Goal: Information Seeking & Learning: Compare options

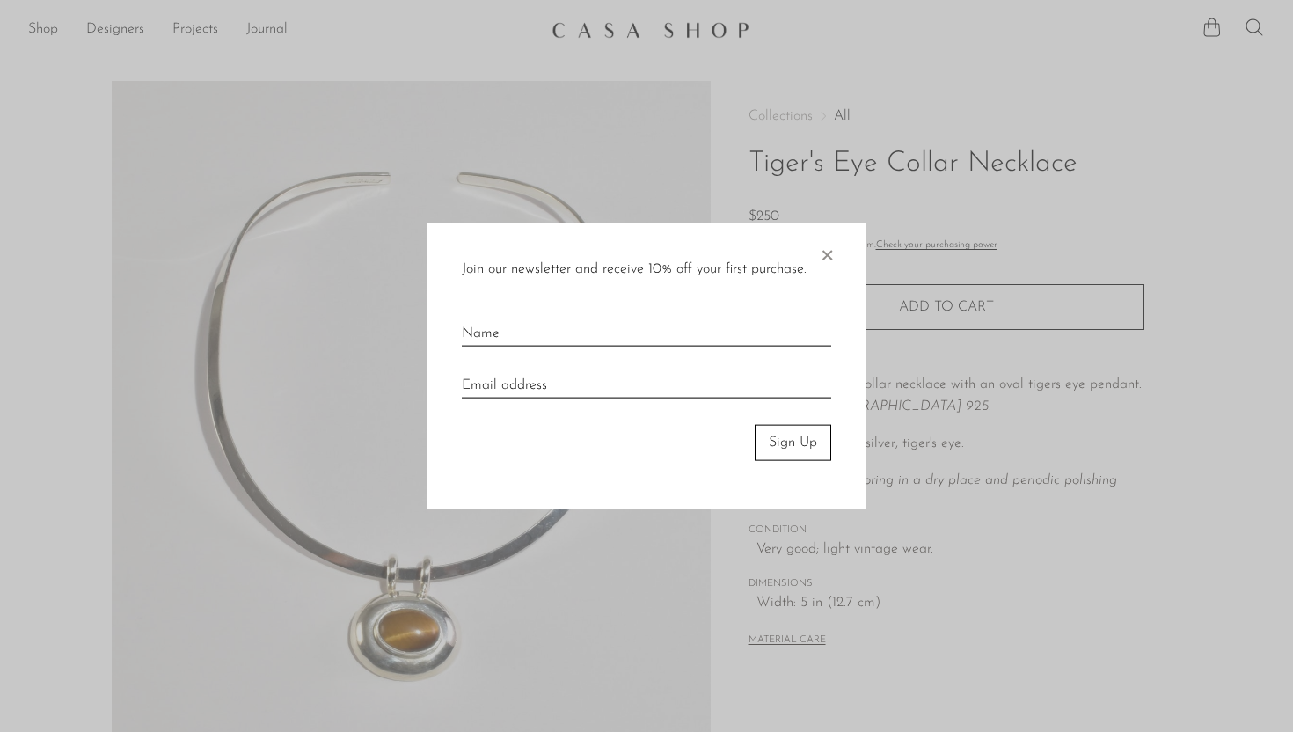
click at [830, 254] on span "×" at bounding box center [827, 251] width 18 height 56
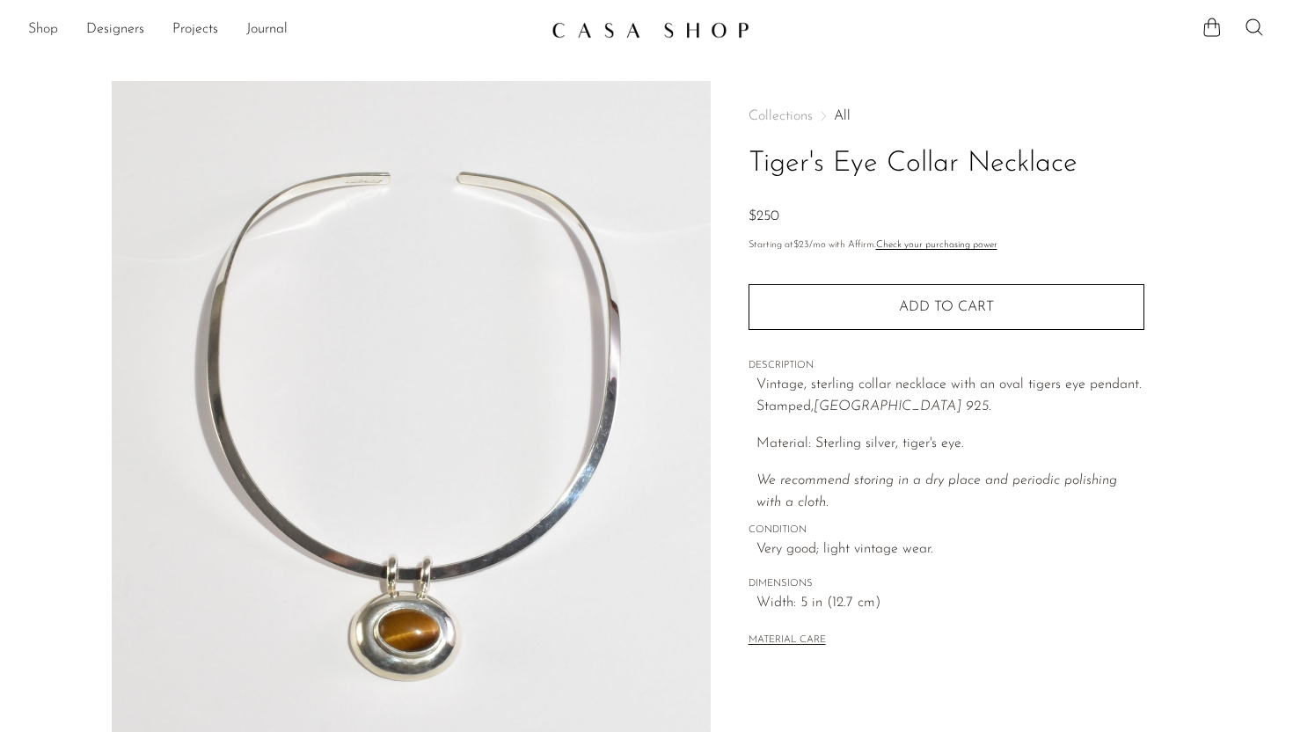
click at [41, 30] on link "Shop" at bounding box center [43, 29] width 30 height 23
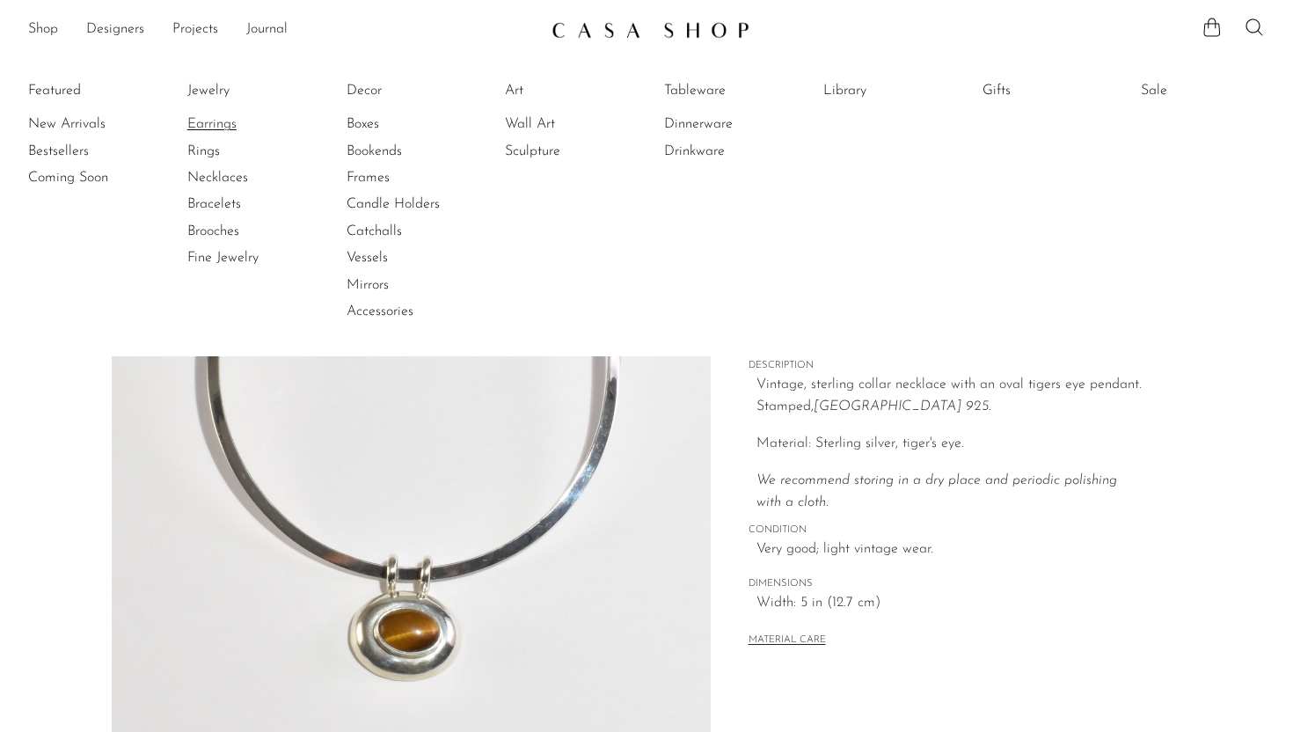
click at [210, 124] on link "Earrings" at bounding box center [253, 123] width 132 height 19
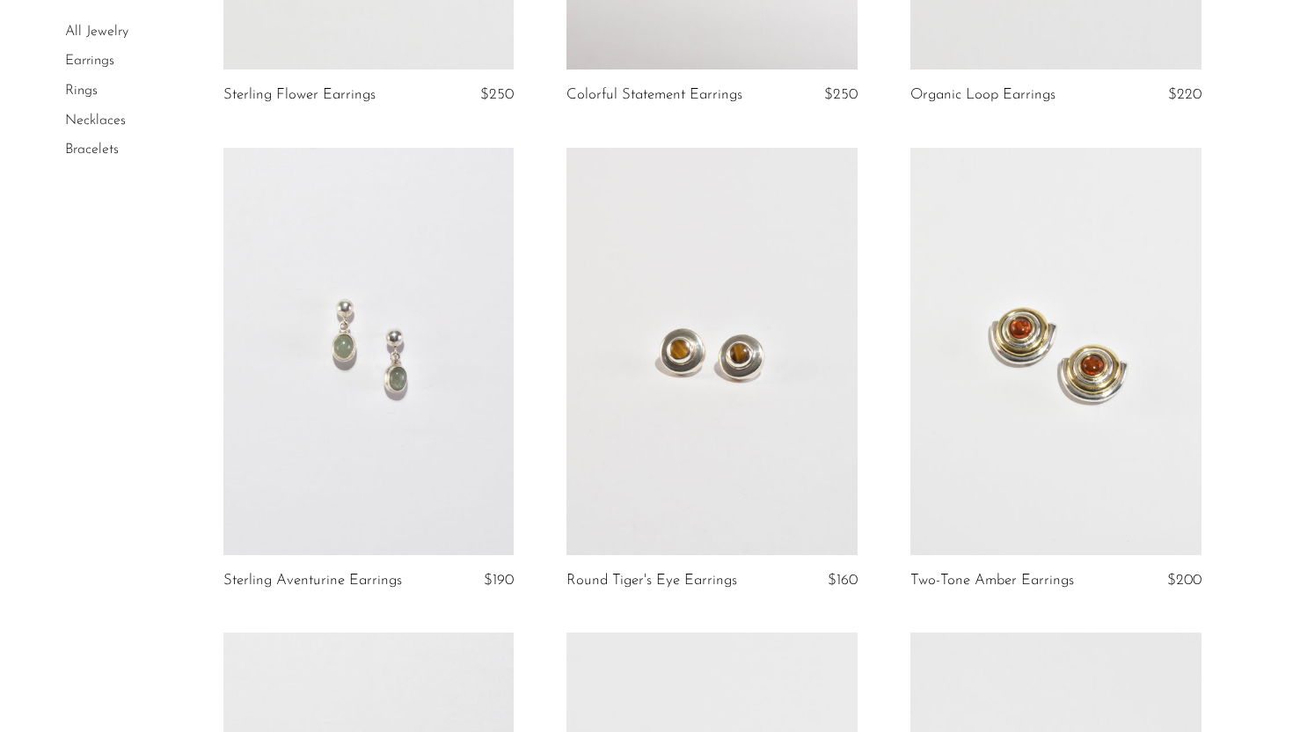
scroll to position [526, 0]
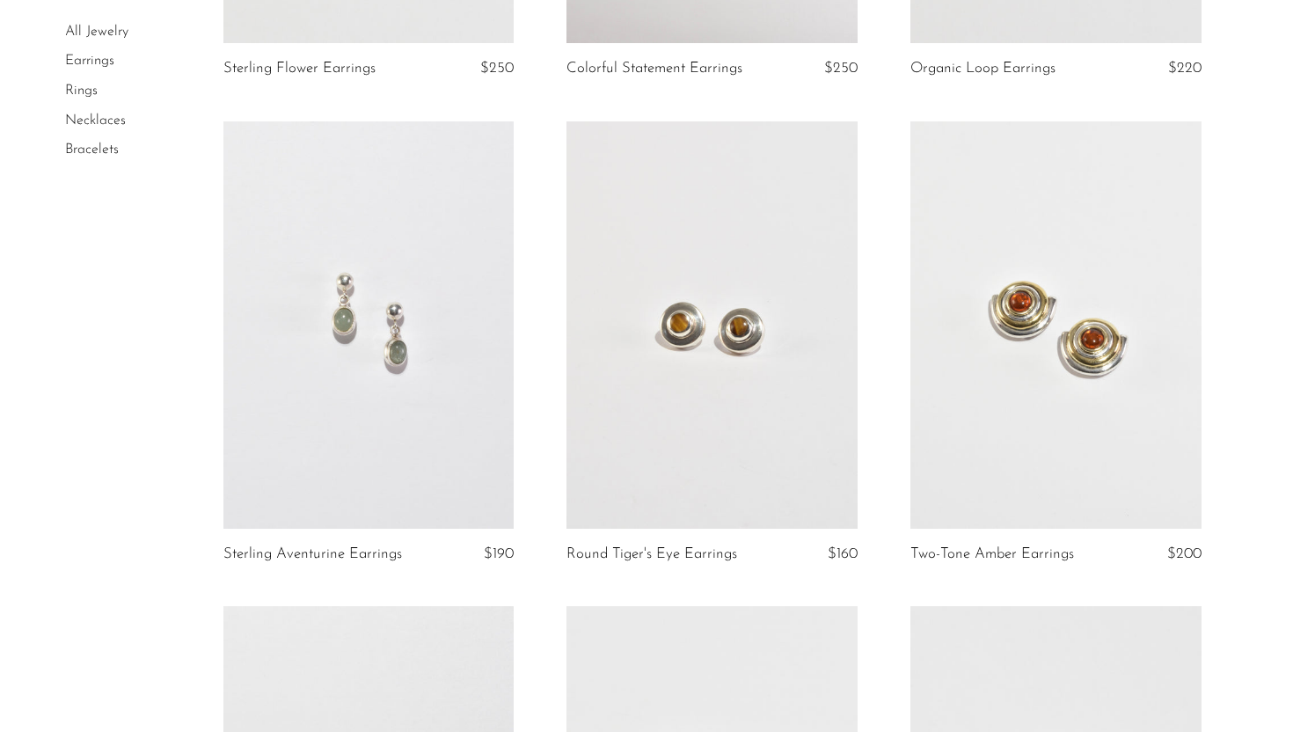
click at [374, 307] on link at bounding box center [368, 324] width 291 height 407
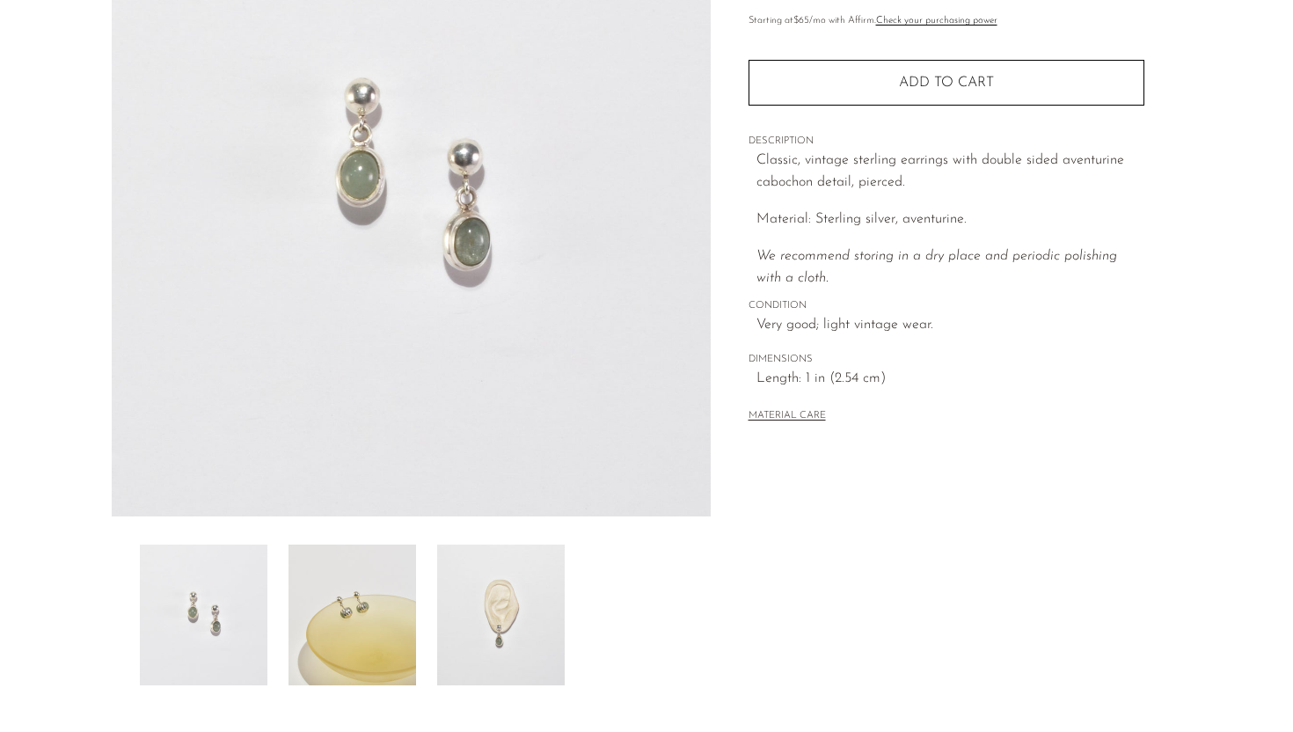
scroll to position [255, 0]
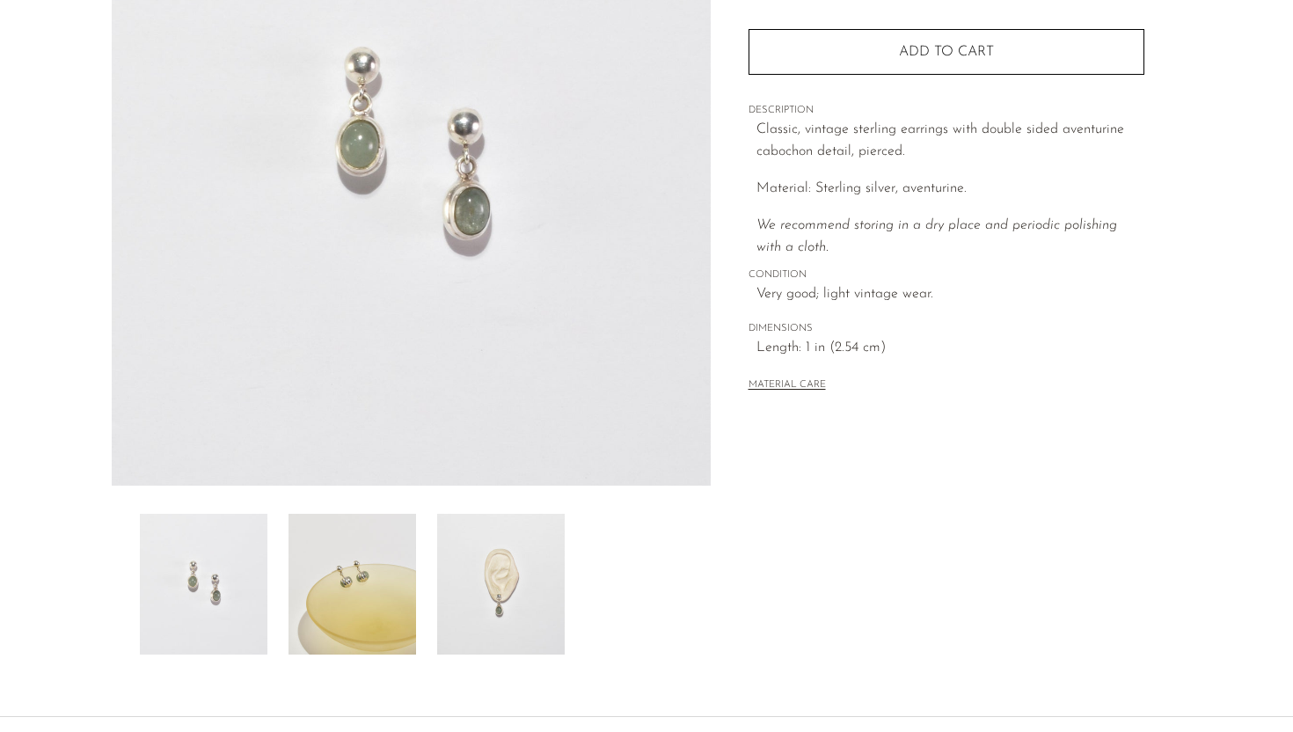
click at [360, 559] on img at bounding box center [353, 584] width 128 height 141
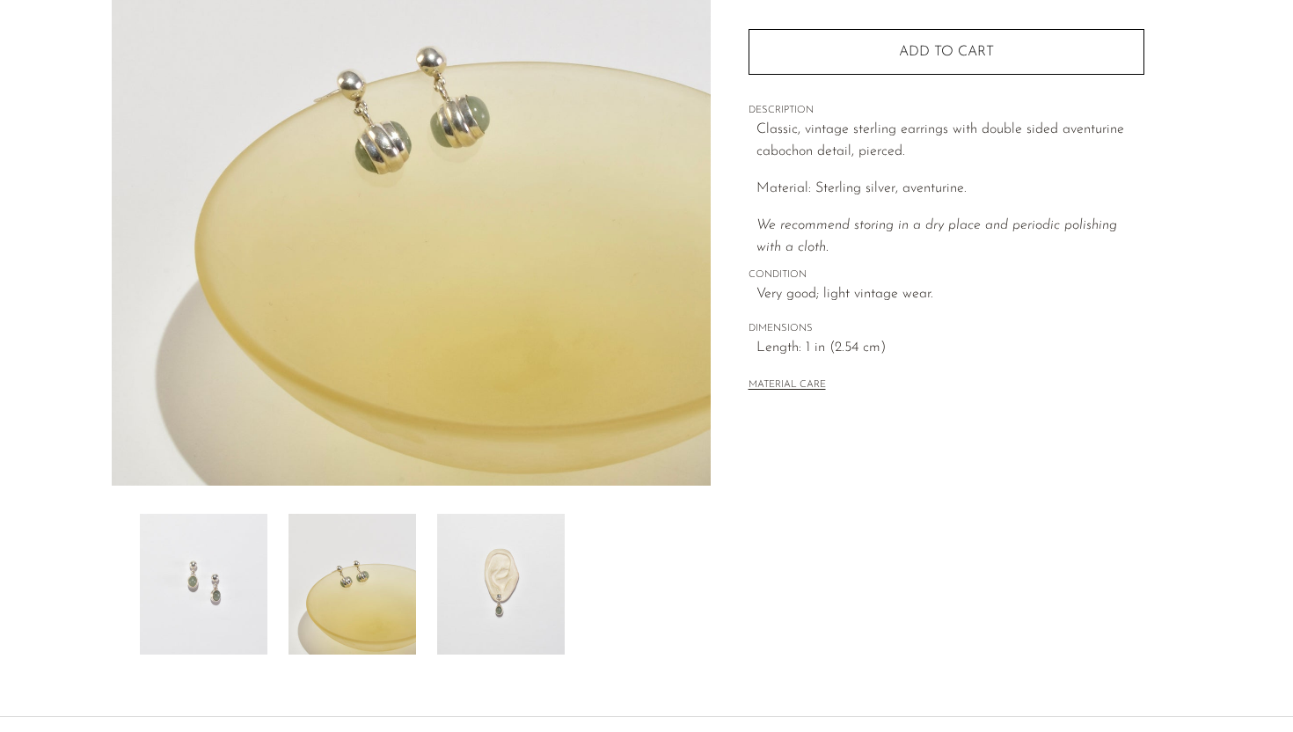
click at [507, 594] on img at bounding box center [501, 584] width 128 height 141
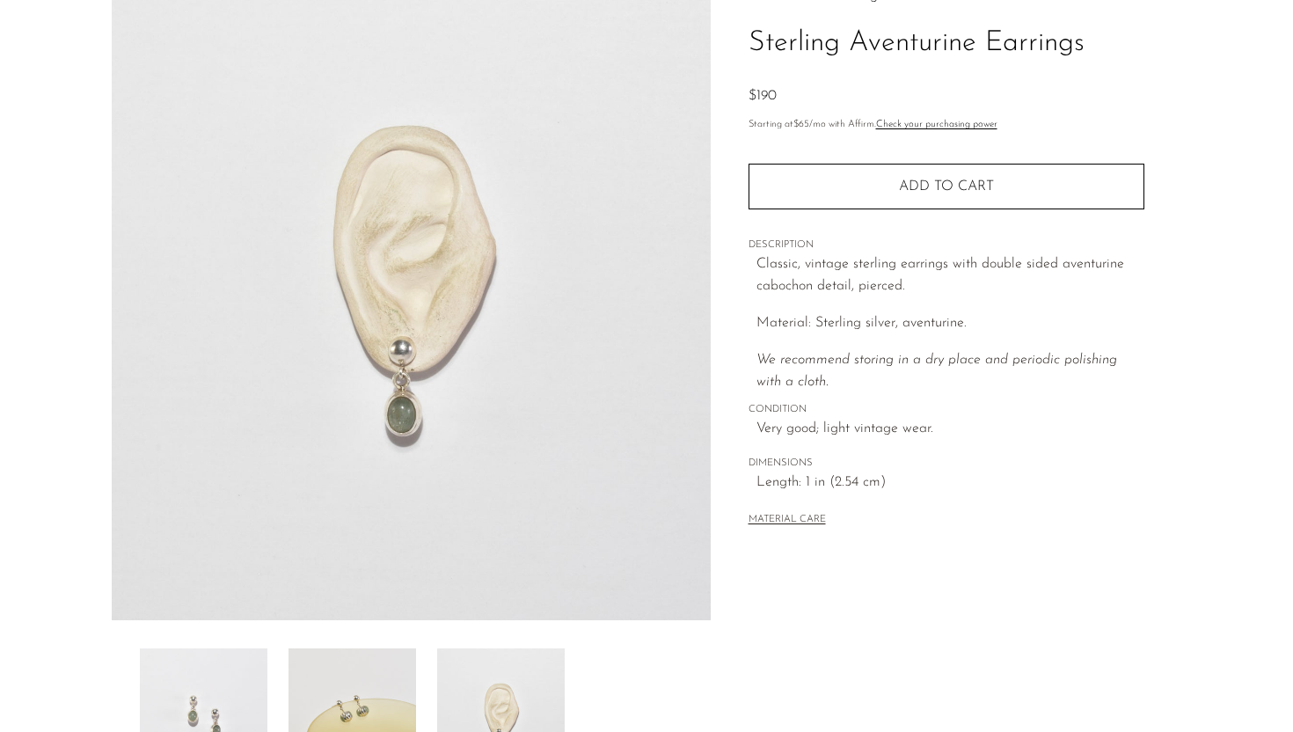
scroll to position [119, 0]
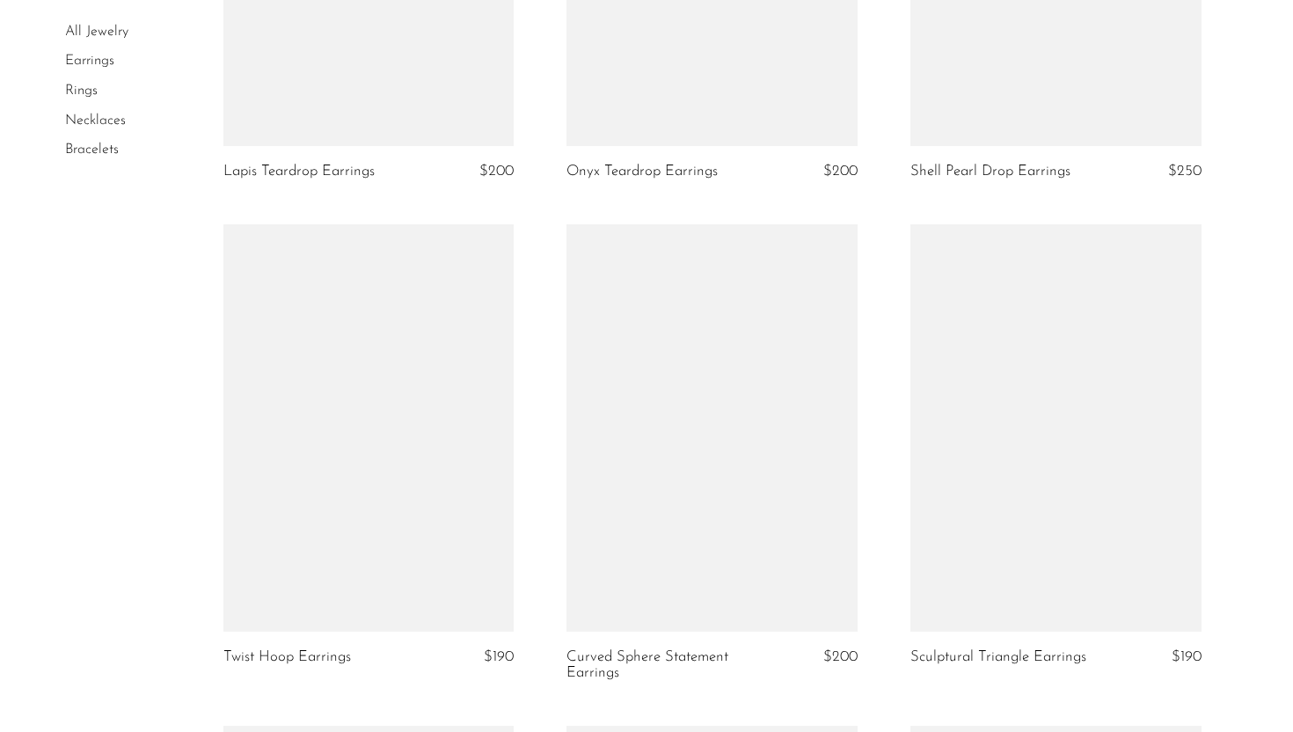
scroll to position [2872, 0]
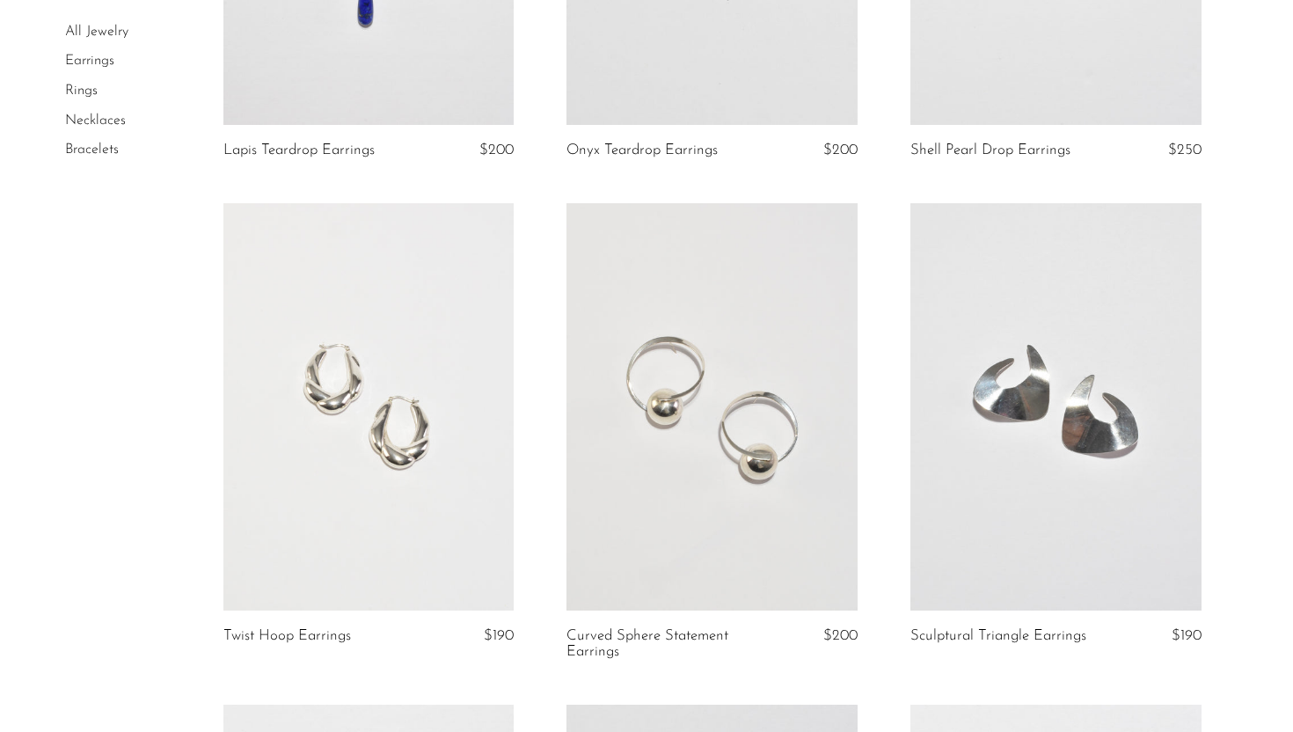
click at [690, 354] on link at bounding box center [712, 406] width 291 height 407
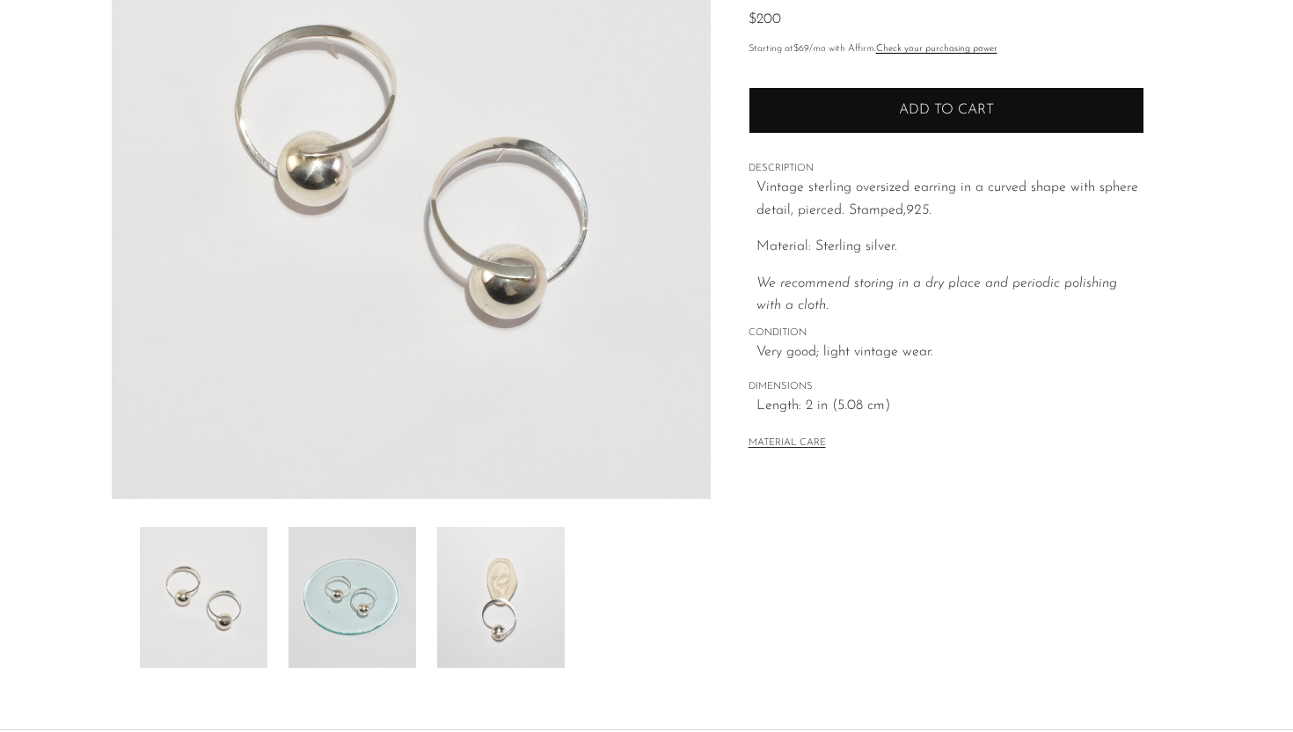
scroll to position [413, 0]
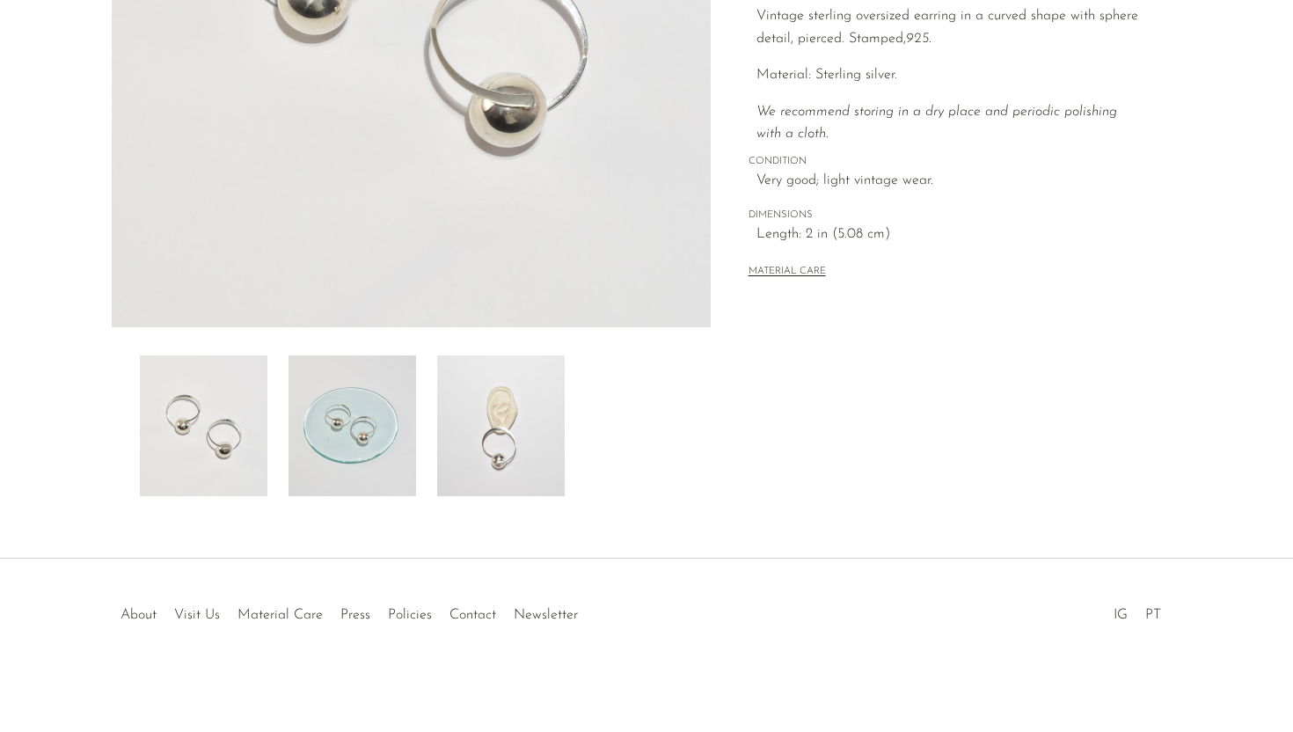
click at [521, 403] on img at bounding box center [501, 425] width 128 height 141
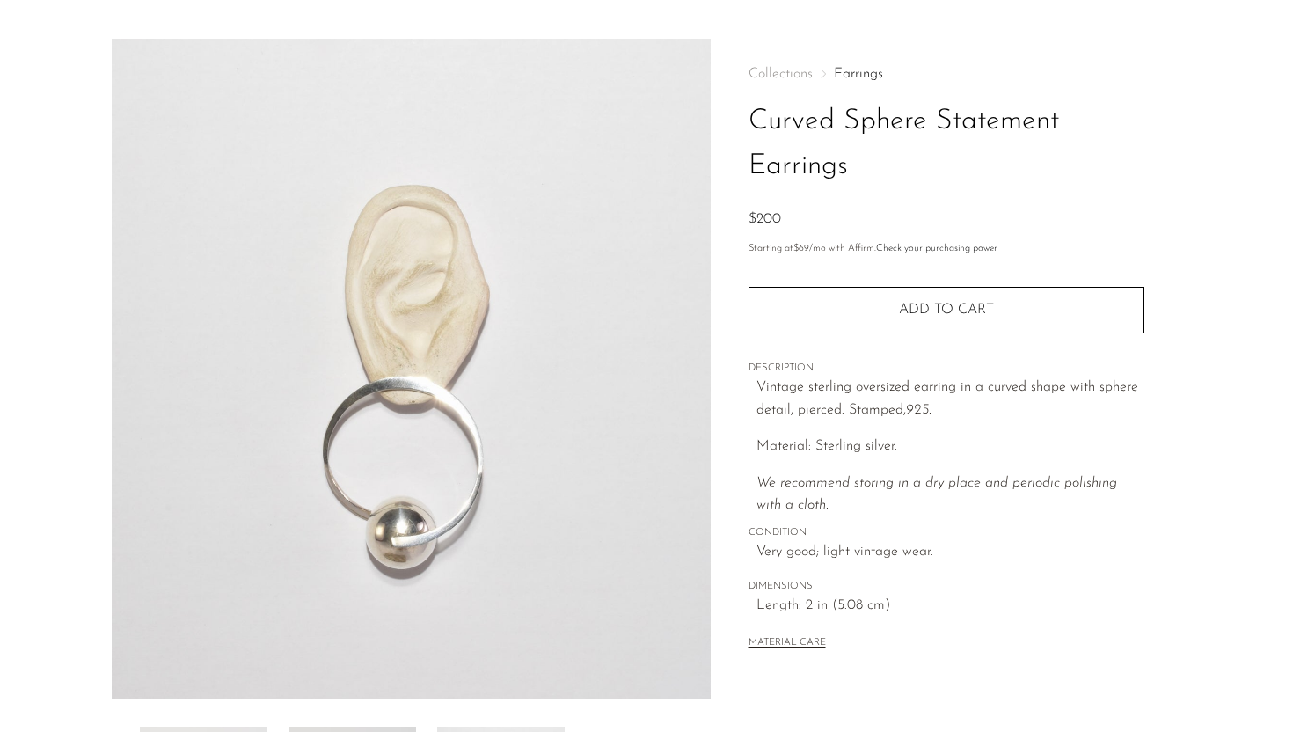
scroll to position [27, 0]
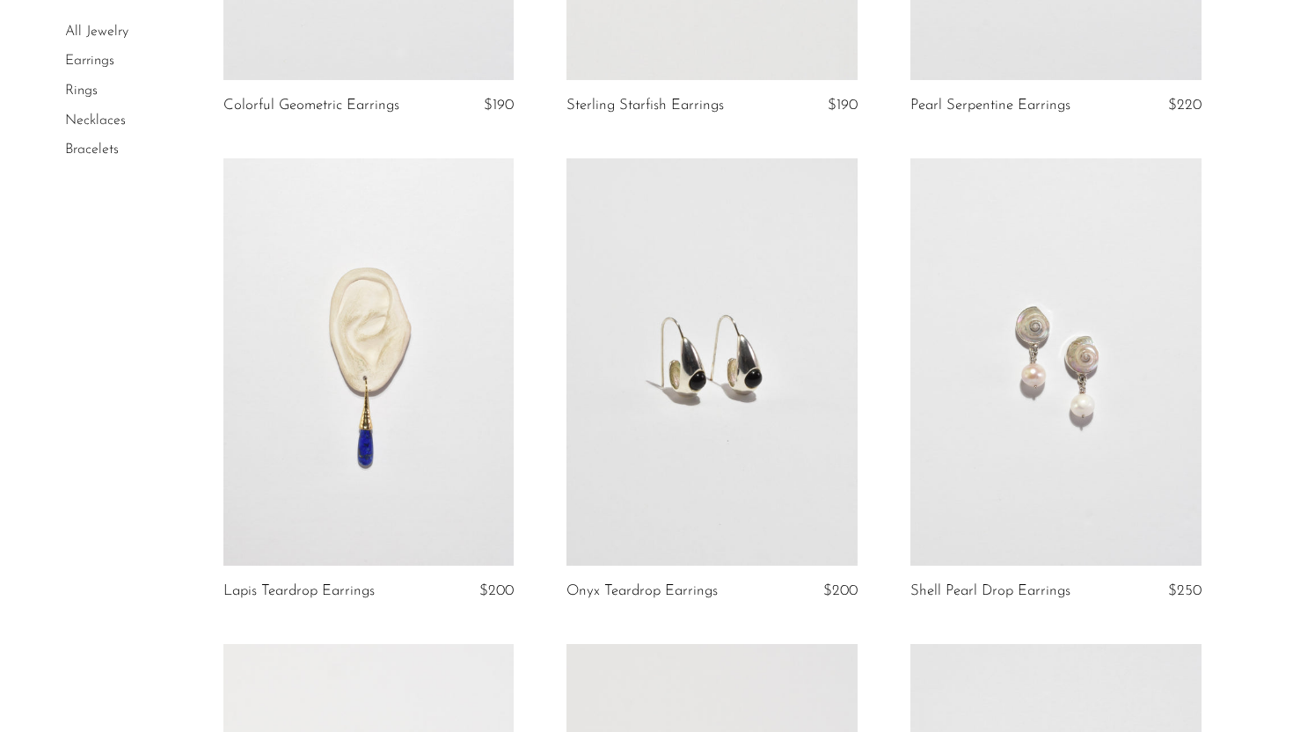
scroll to position [2403, 0]
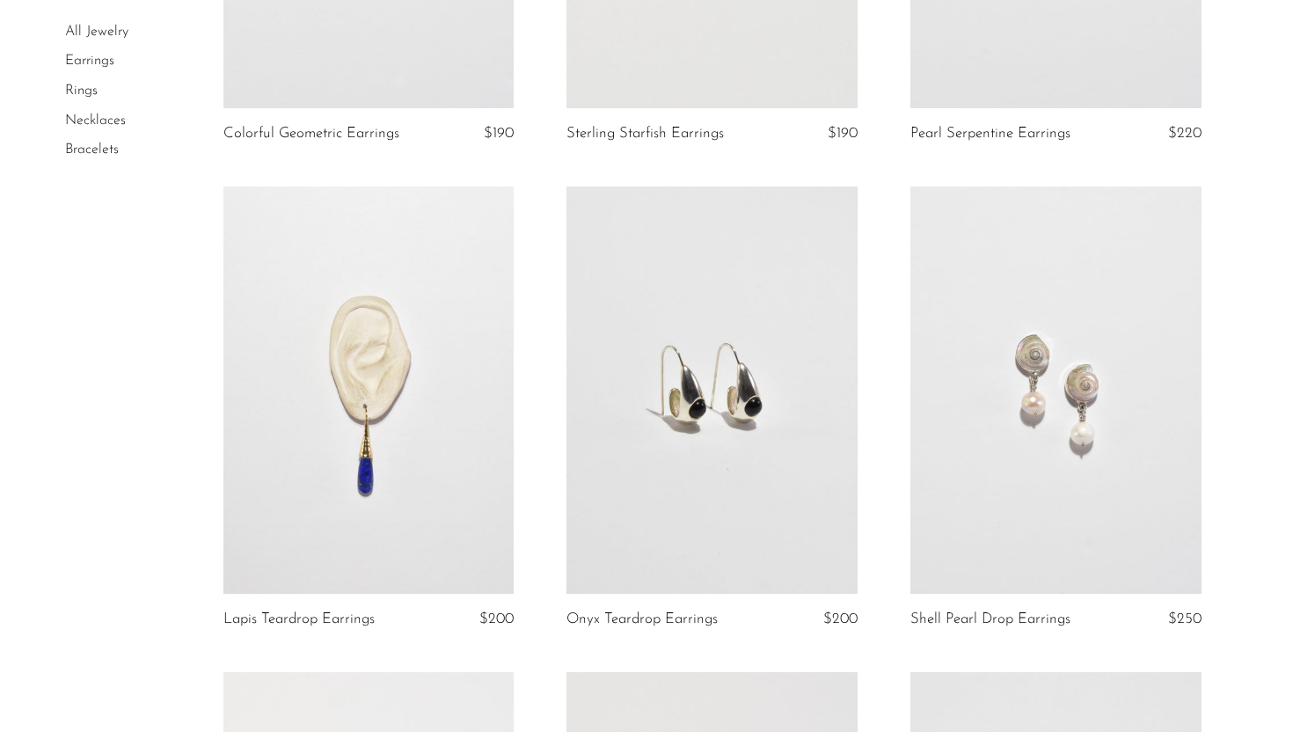
click at [352, 391] on link at bounding box center [368, 390] width 291 height 407
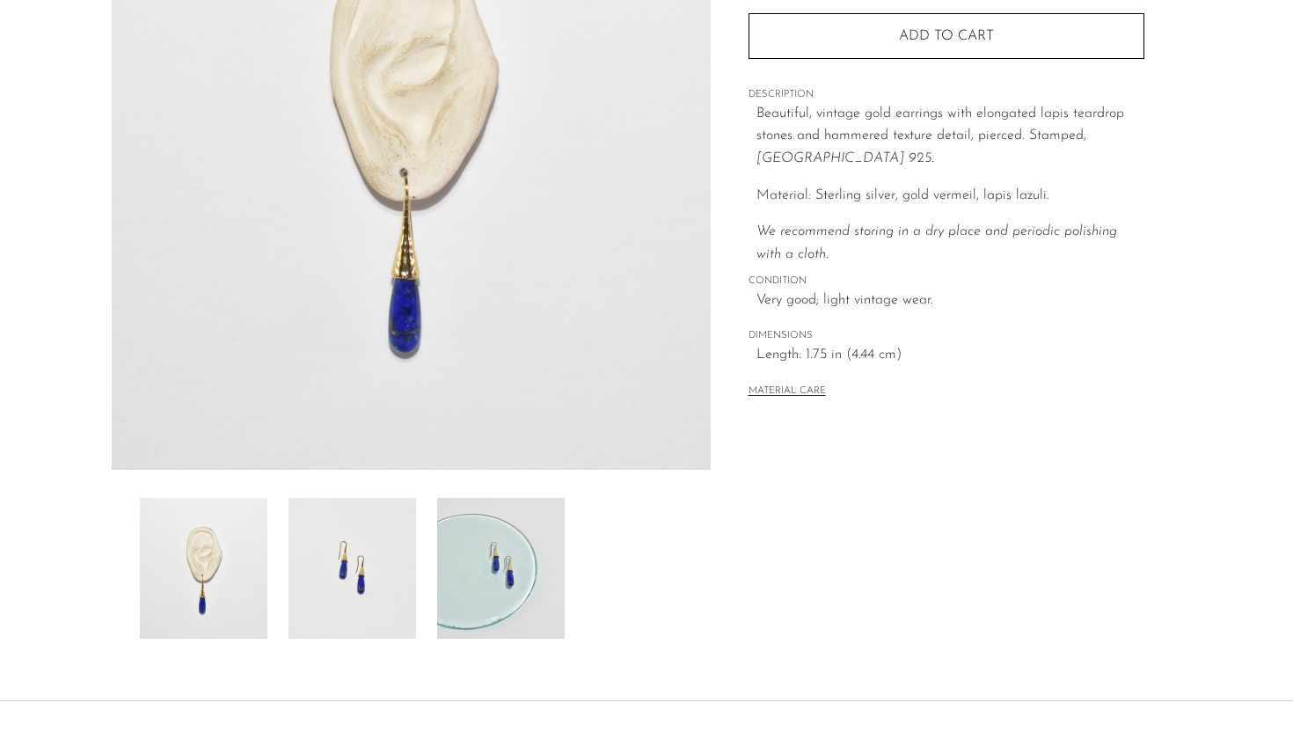
scroll to position [239, 0]
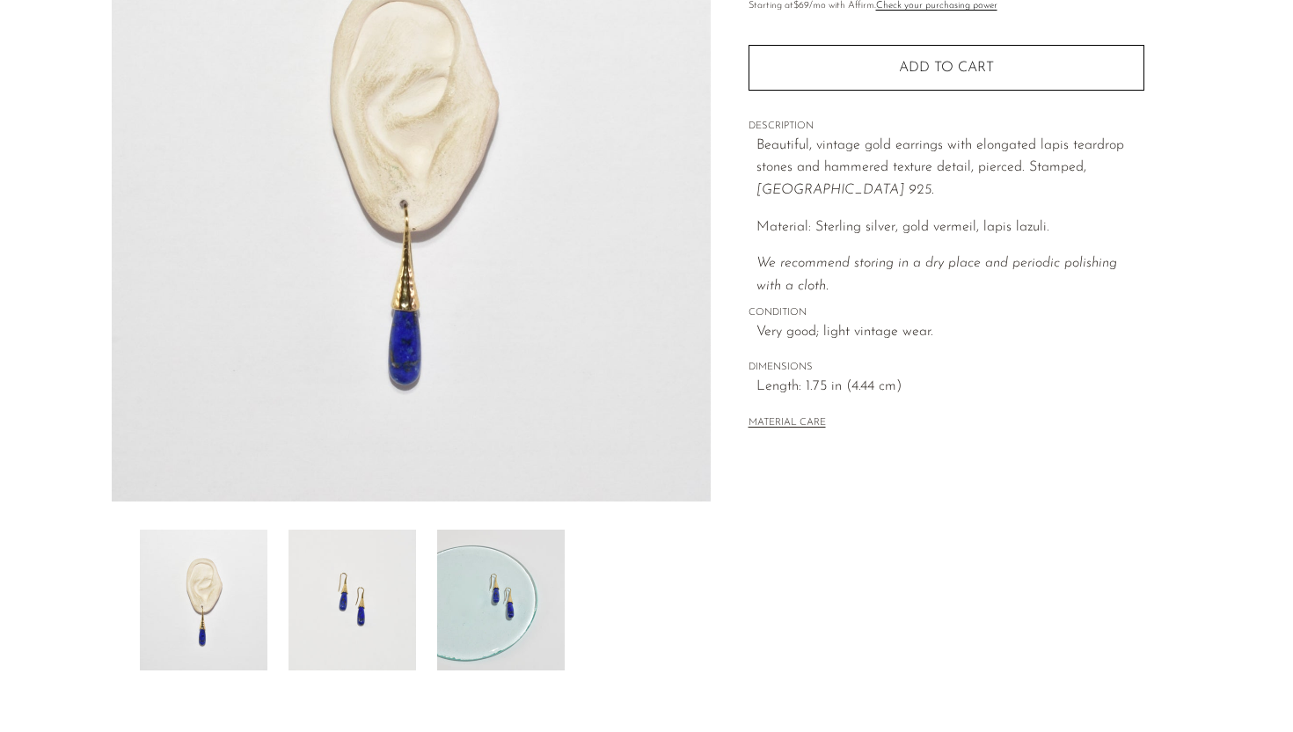
click at [512, 578] on img at bounding box center [501, 600] width 128 height 141
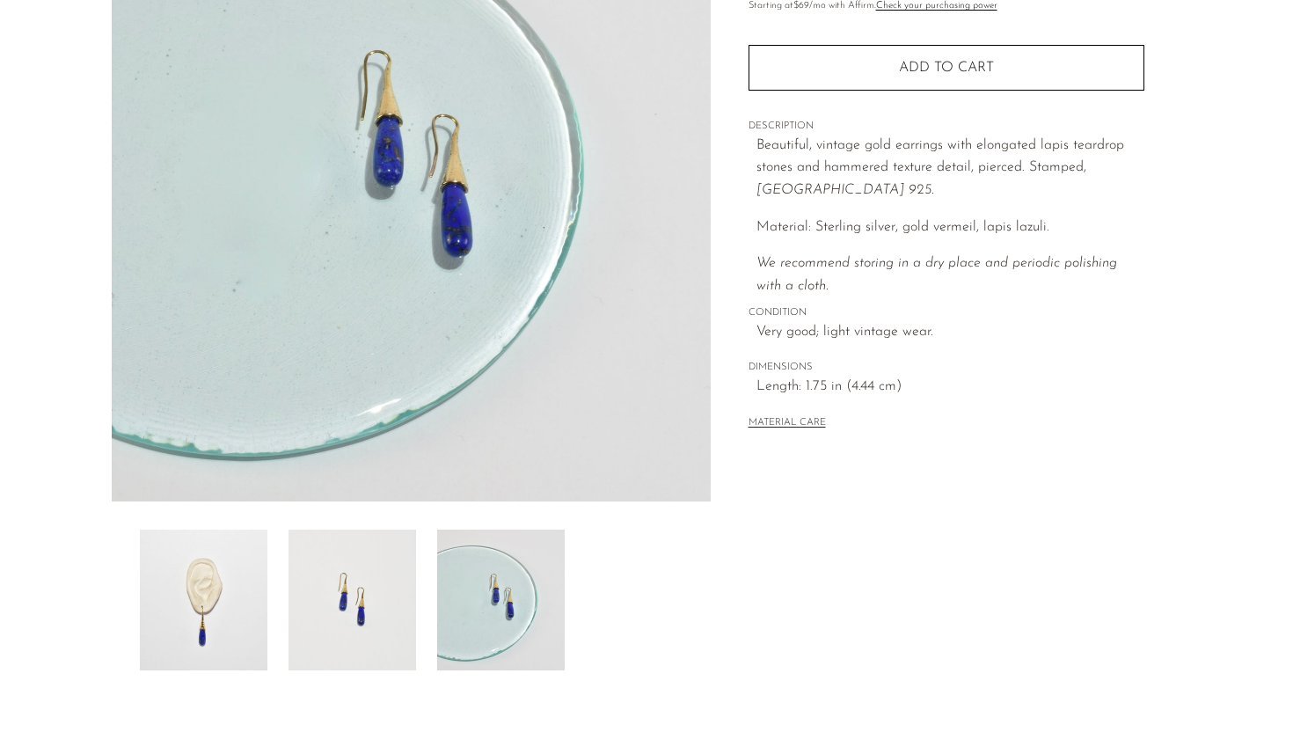
click at [240, 607] on img at bounding box center [204, 600] width 128 height 141
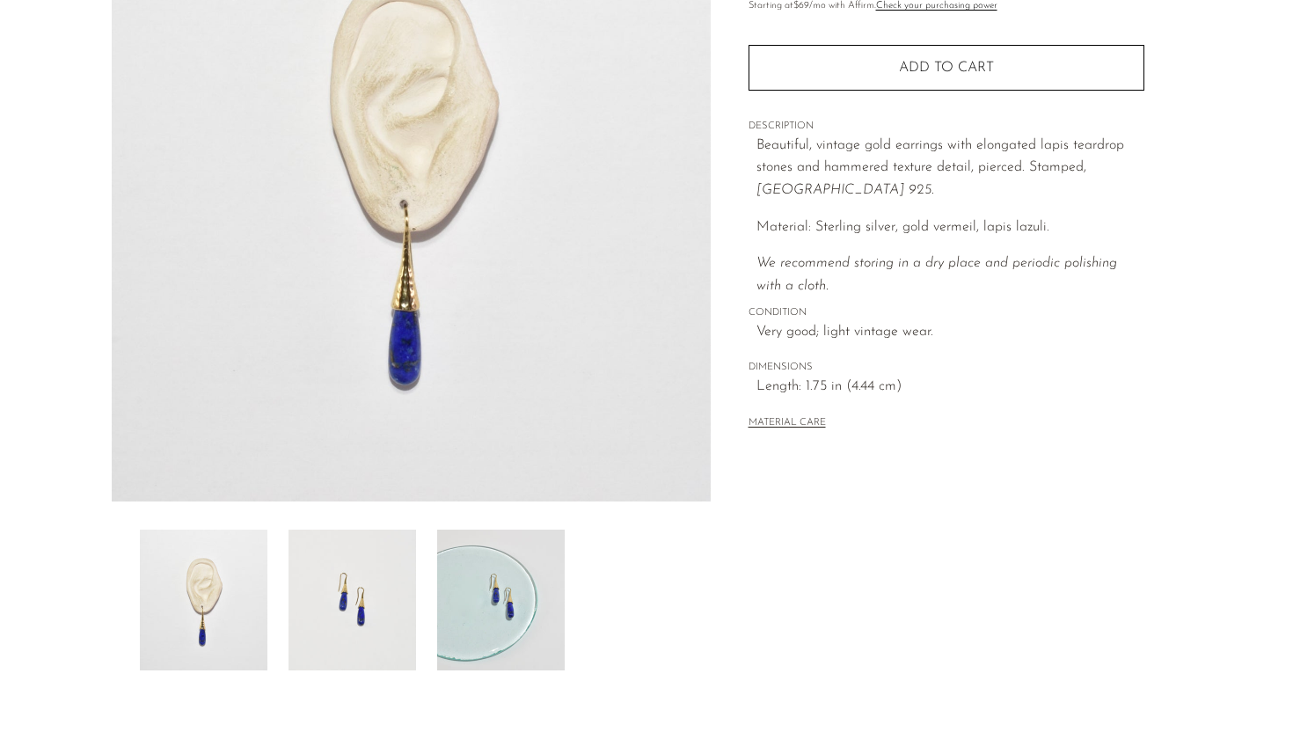
scroll to position [106, 0]
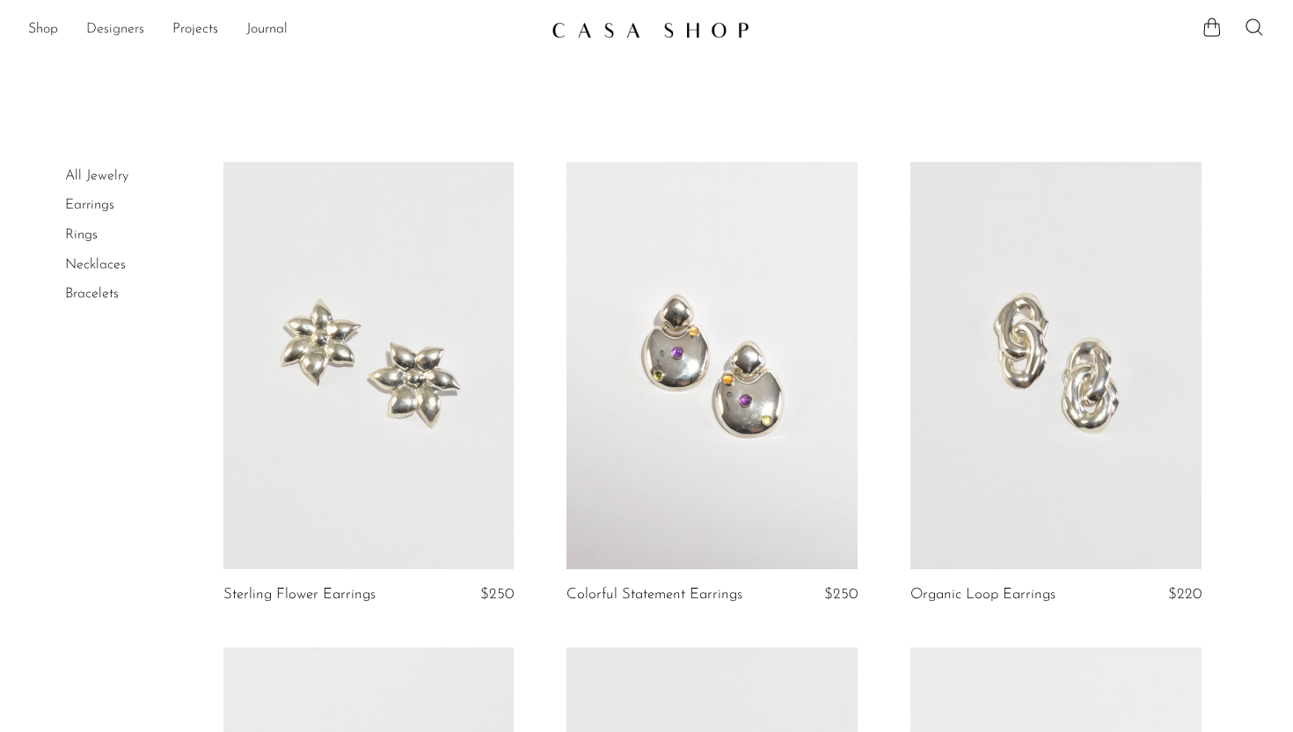
click at [122, 23] on link "Designers" at bounding box center [115, 29] width 58 height 23
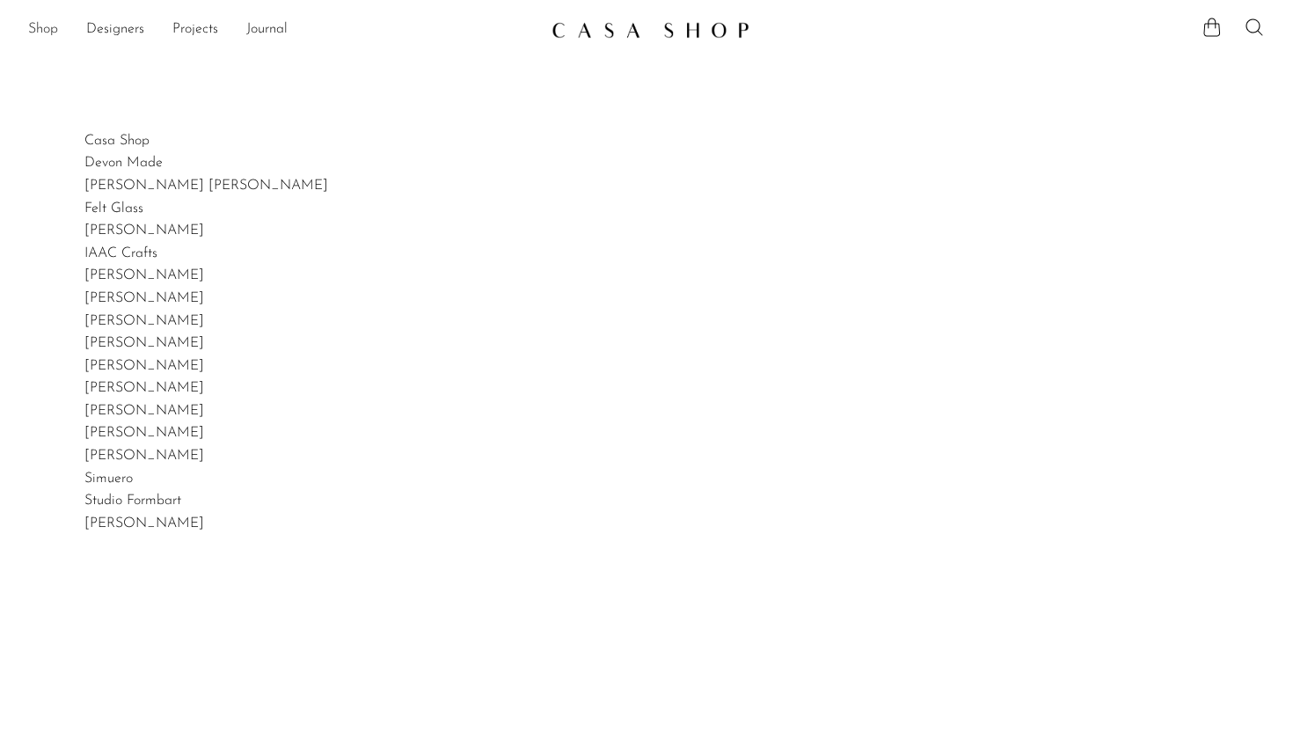
click at [48, 31] on link "Shop" at bounding box center [43, 29] width 30 height 23
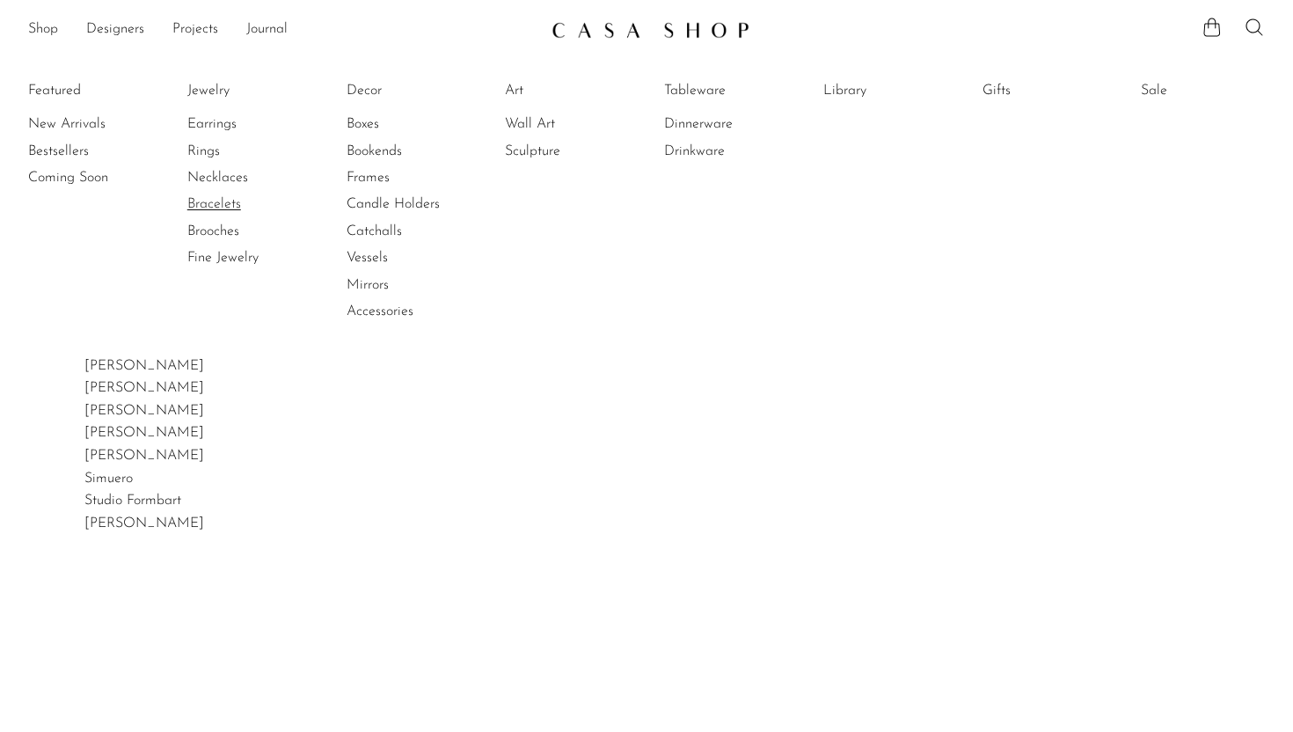
click at [220, 201] on link "Bracelets" at bounding box center [253, 203] width 132 height 19
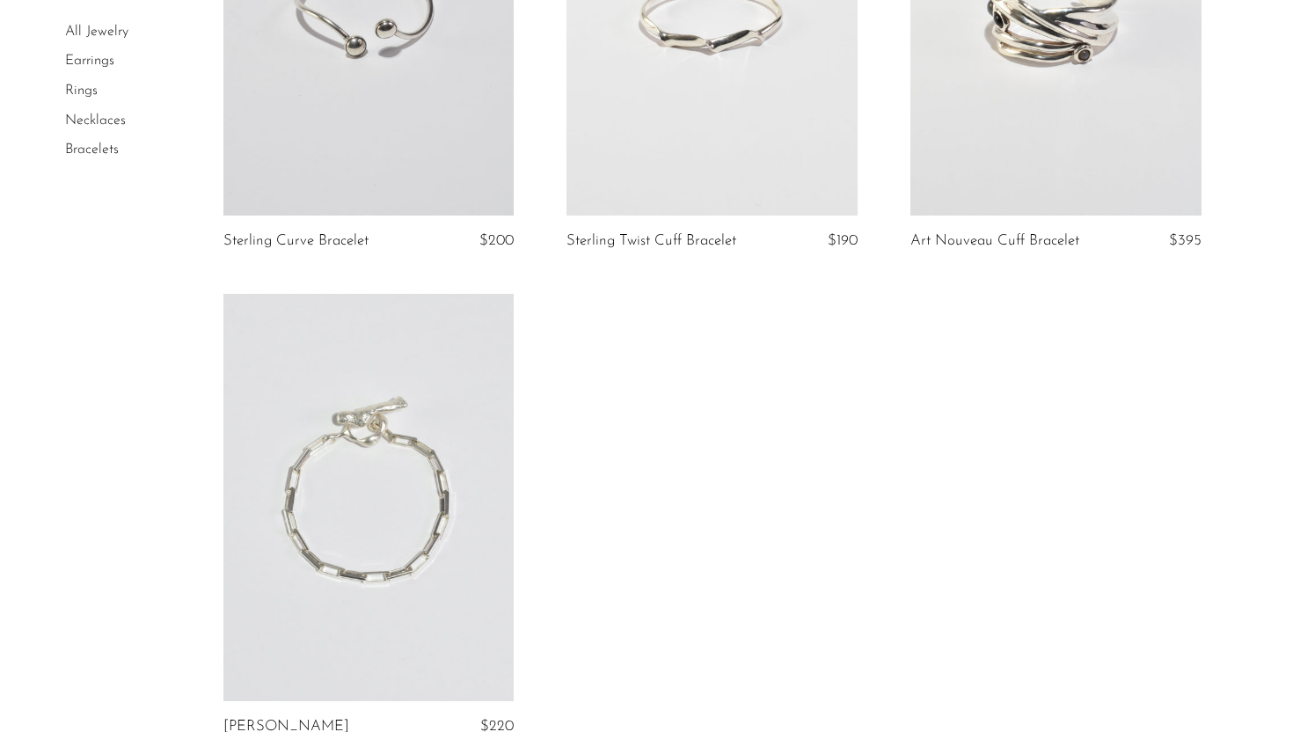
scroll to position [1953, 0]
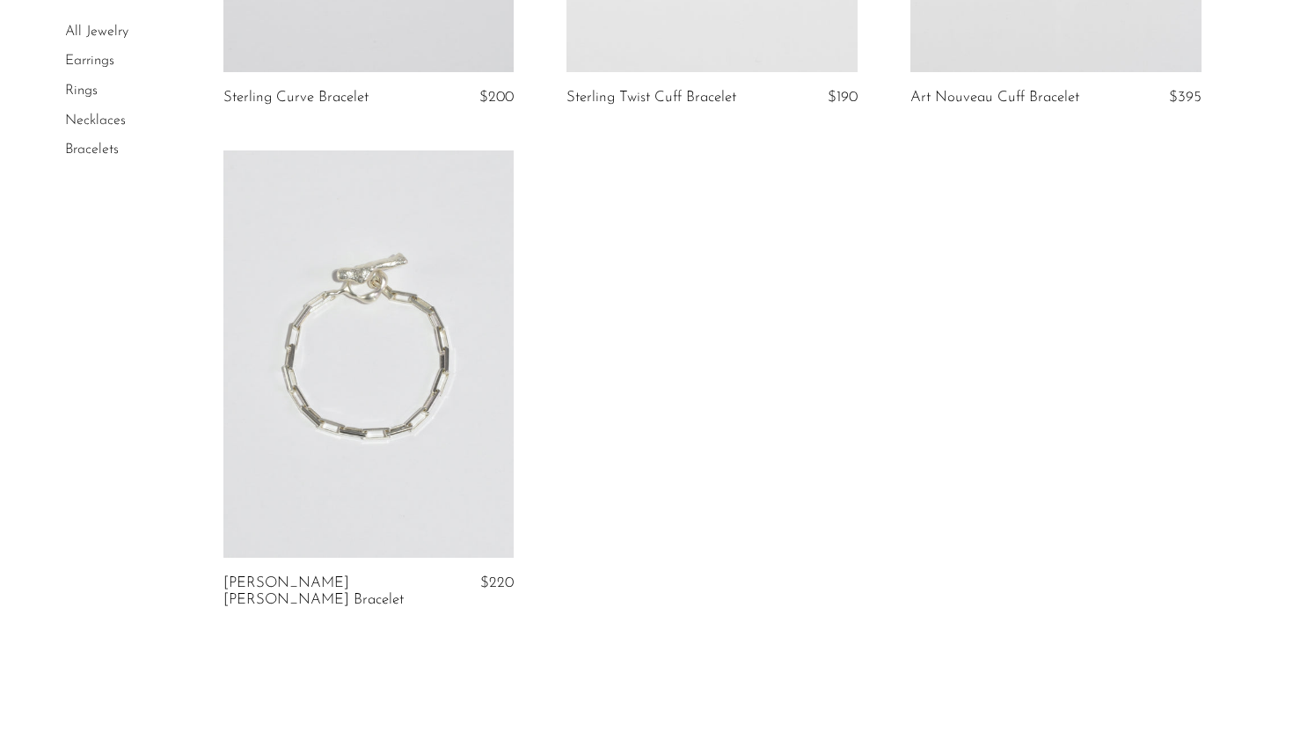
click at [334, 392] on link at bounding box center [368, 353] width 291 height 407
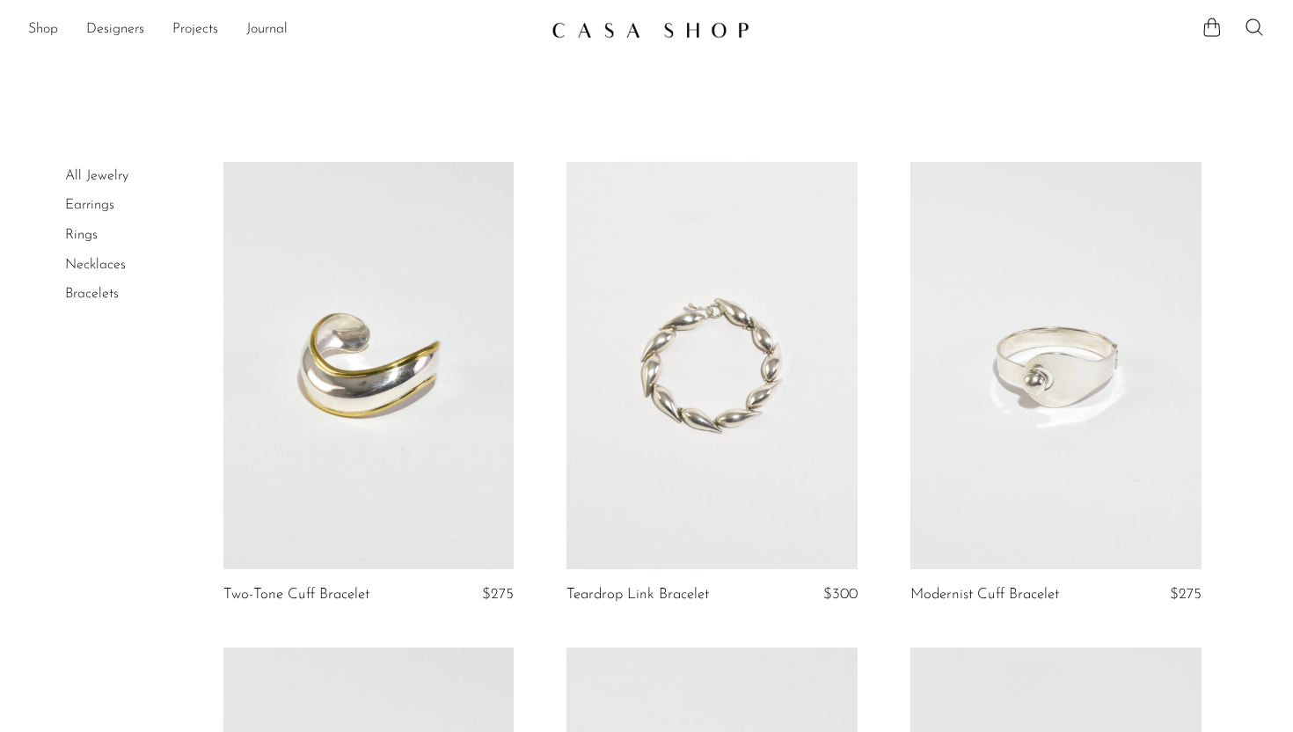
click at [78, 243] on li "Rings" at bounding box center [131, 236] width 132 height 30
click at [81, 238] on link "Rings" at bounding box center [81, 235] width 33 height 14
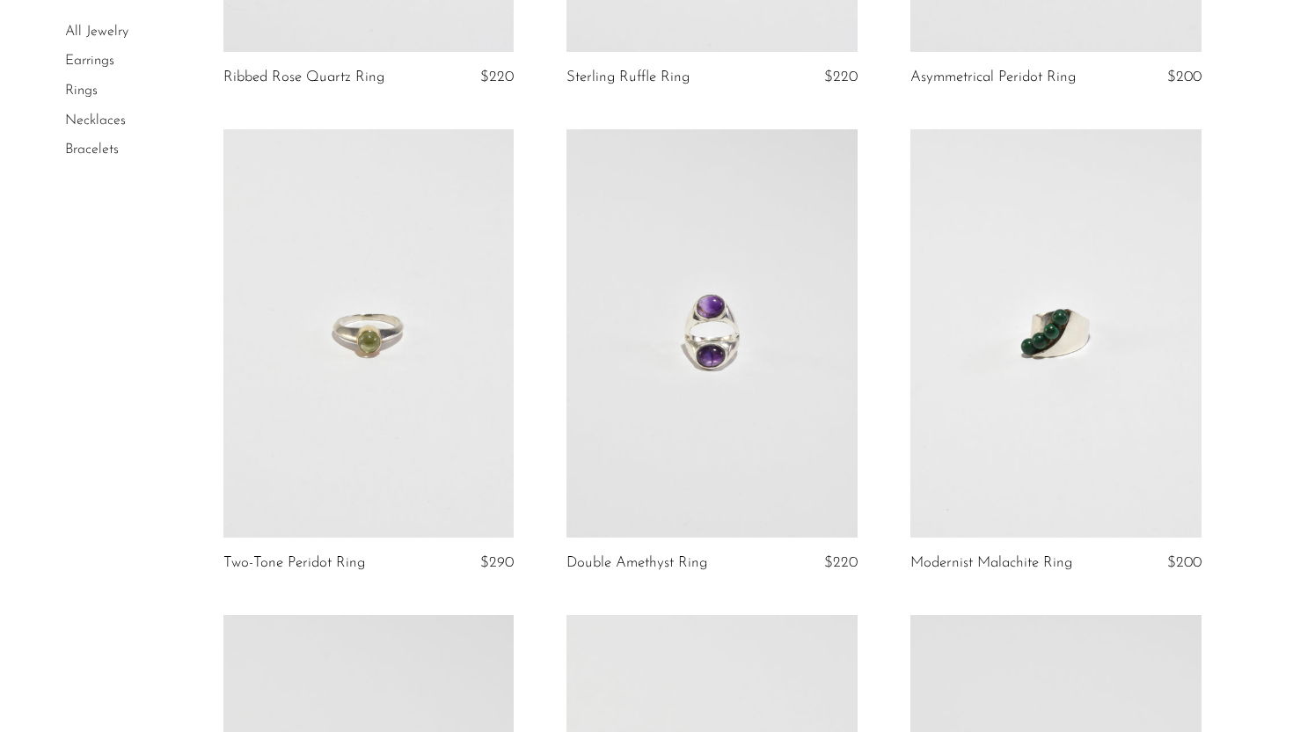
scroll to position [1995, 0]
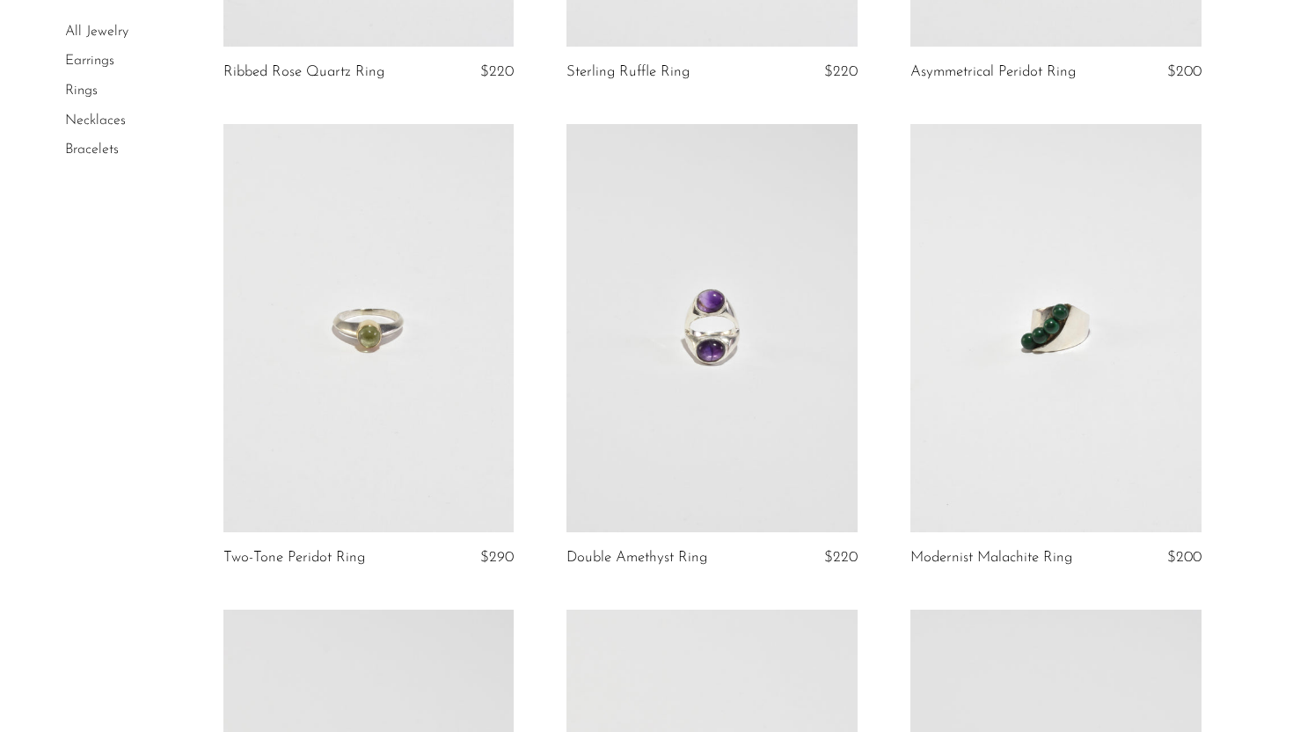
click at [348, 325] on link at bounding box center [368, 327] width 291 height 407
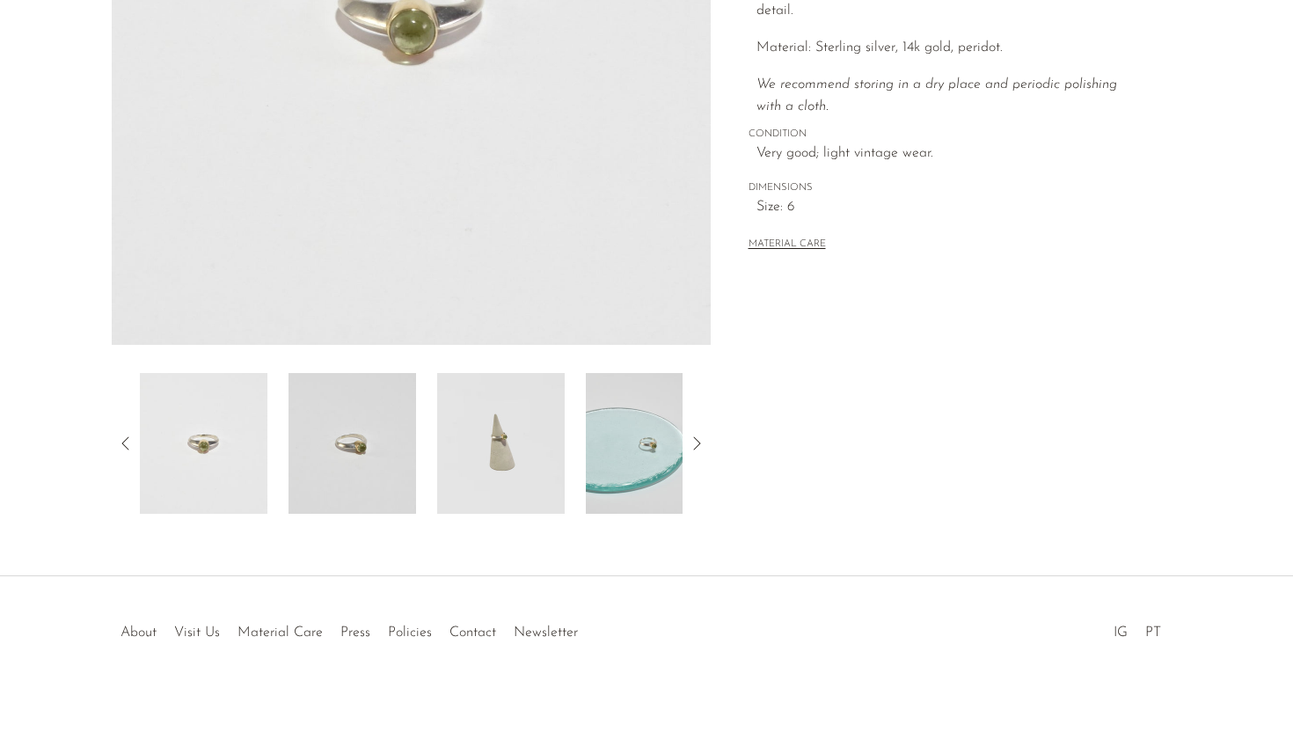
scroll to position [411, 0]
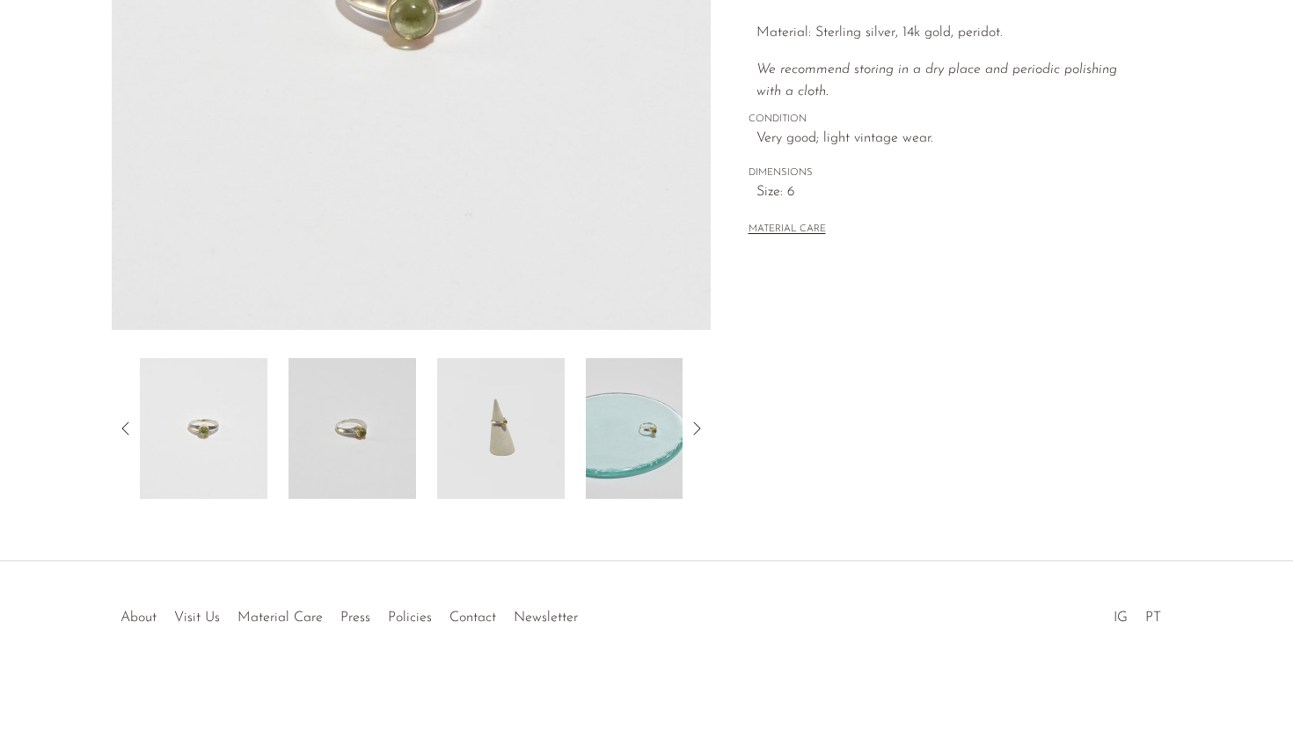
click at [516, 431] on img at bounding box center [501, 428] width 128 height 141
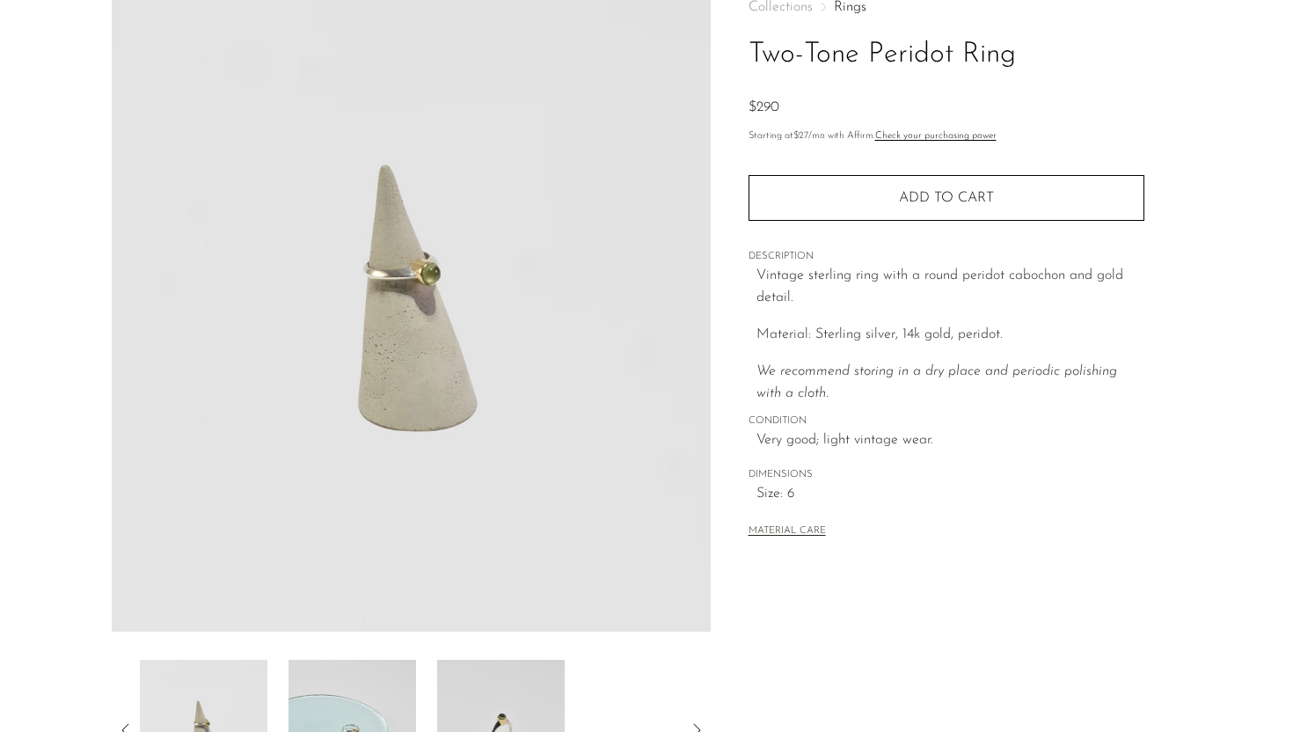
scroll to position [106, 0]
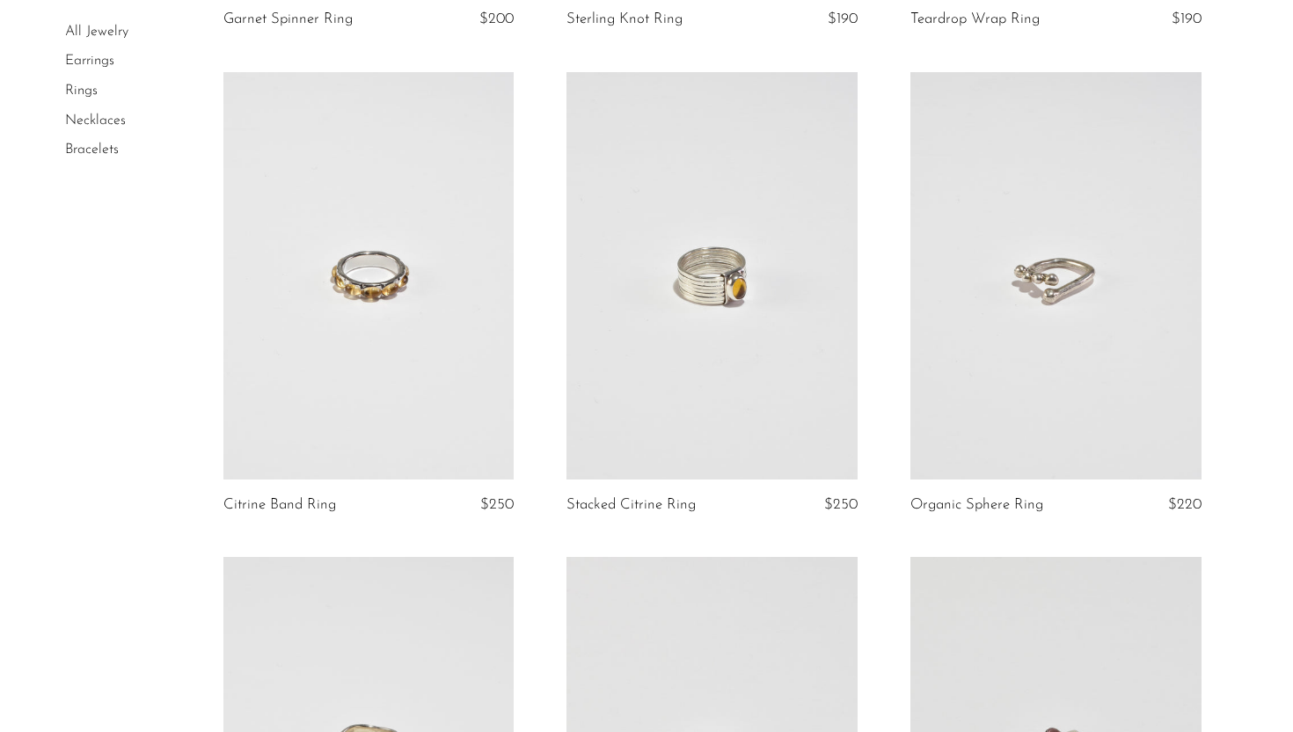
scroll to position [3994, 0]
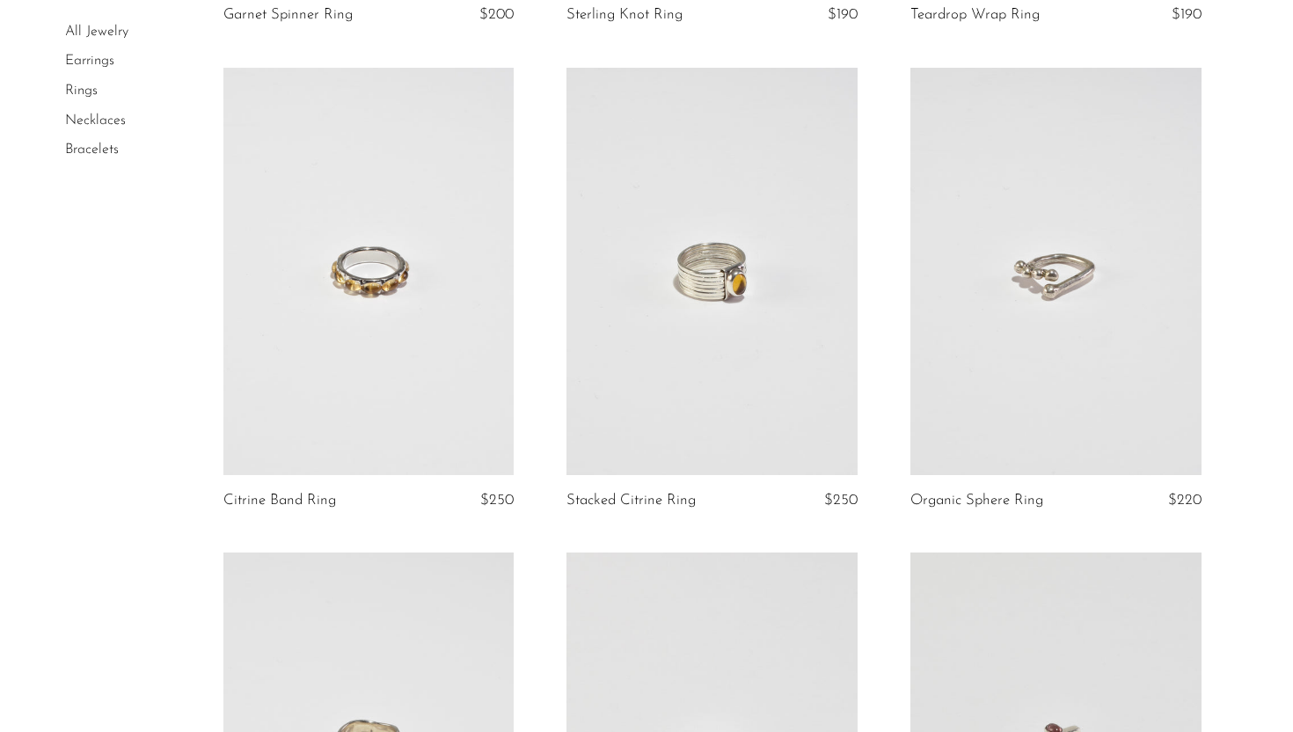
click at [347, 332] on link at bounding box center [368, 271] width 291 height 407
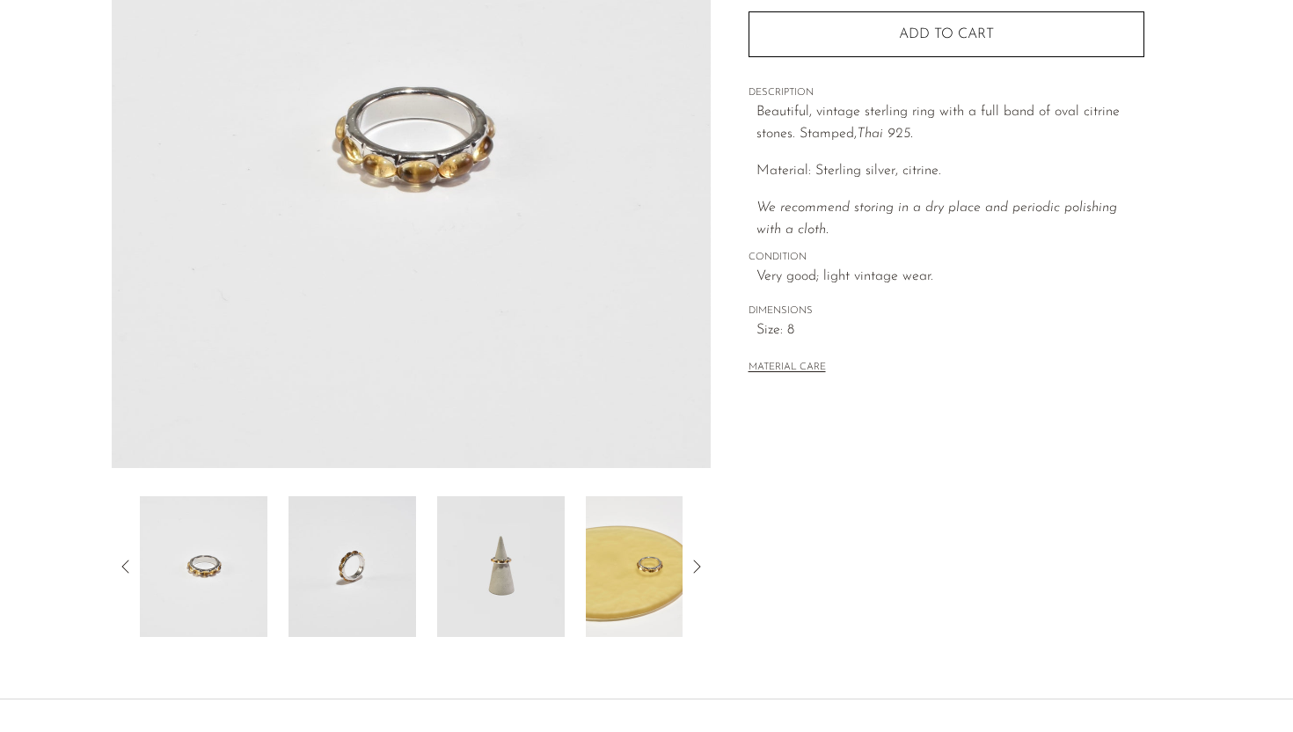
scroll to position [274, 0]
click at [516, 600] on img at bounding box center [501, 565] width 128 height 141
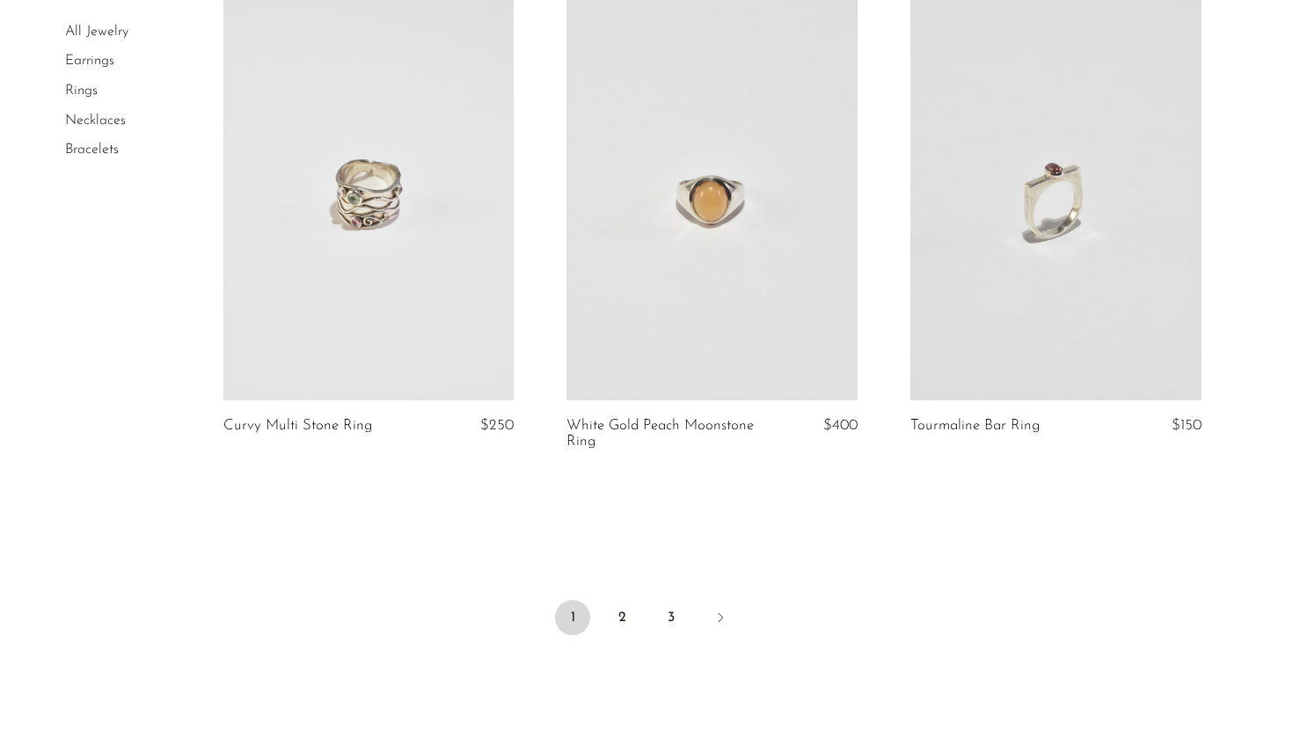
scroll to position [4556, 0]
click at [623, 618] on link "2" at bounding box center [621, 616] width 35 height 35
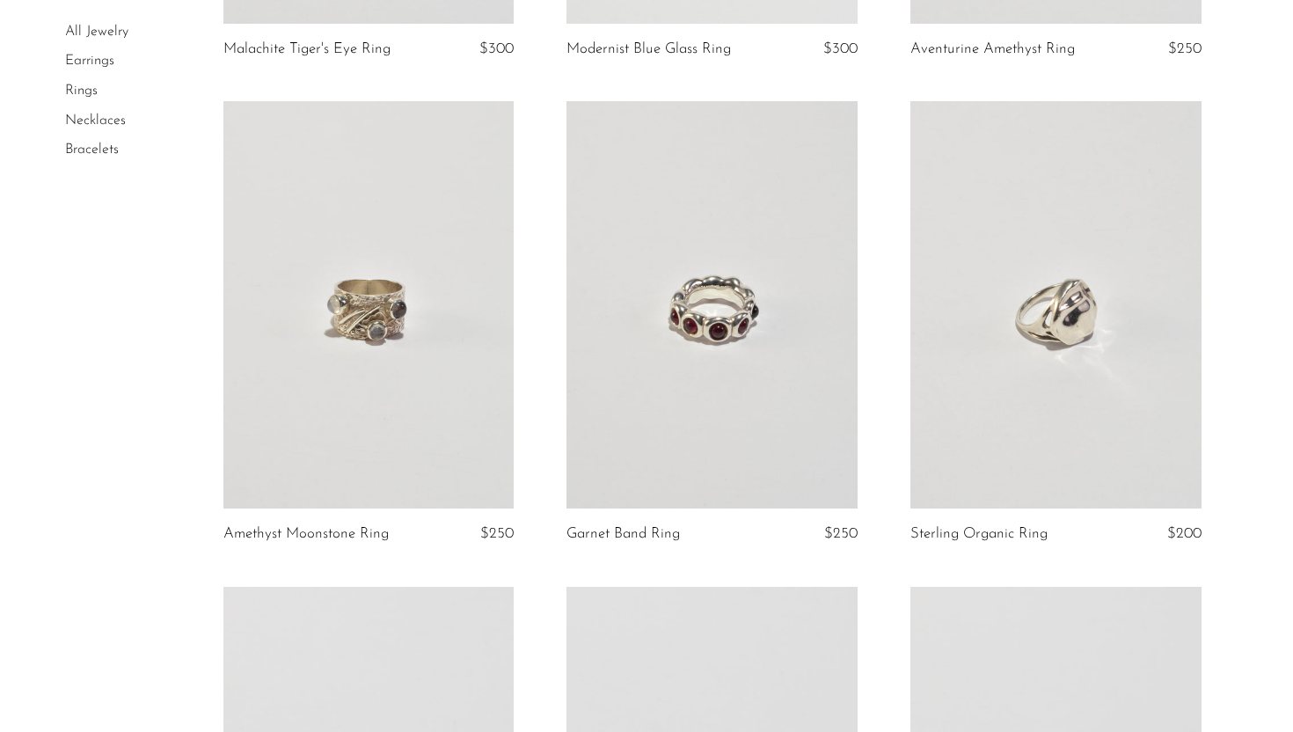
scroll to position [3011, 0]
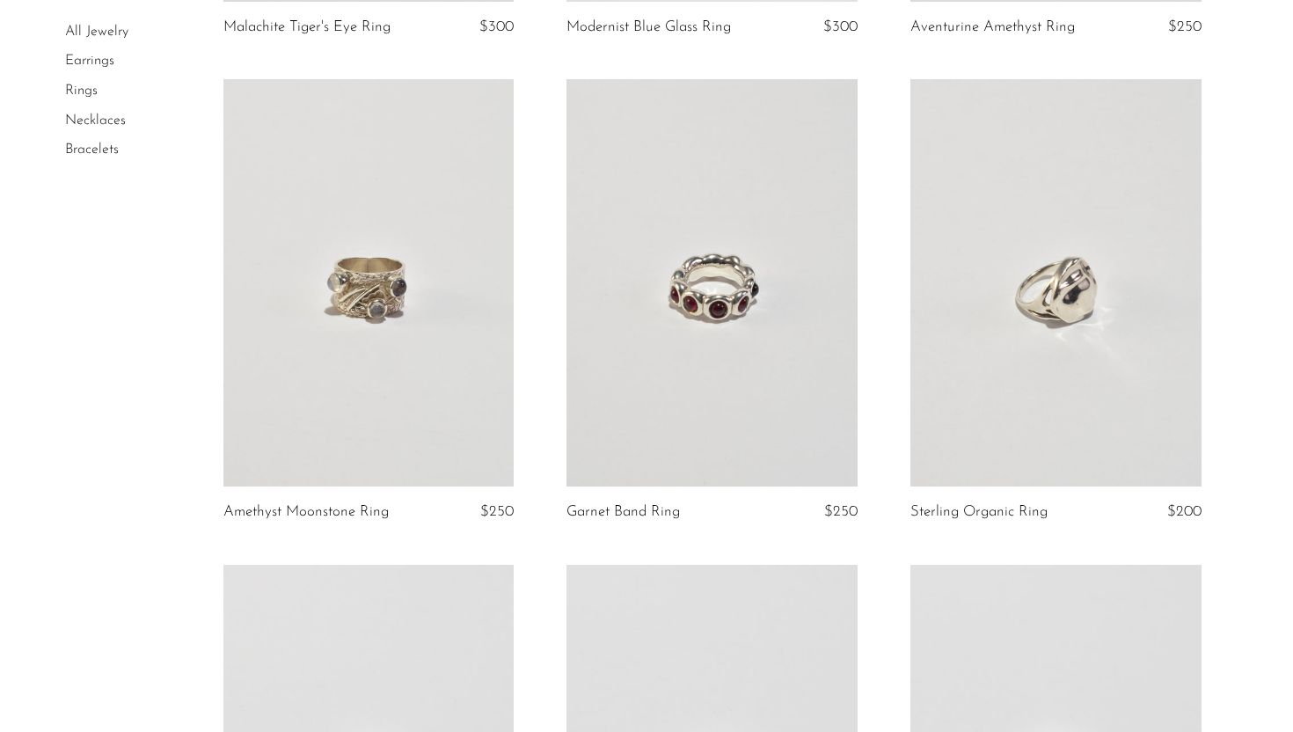
click at [695, 276] on link at bounding box center [712, 282] width 291 height 407
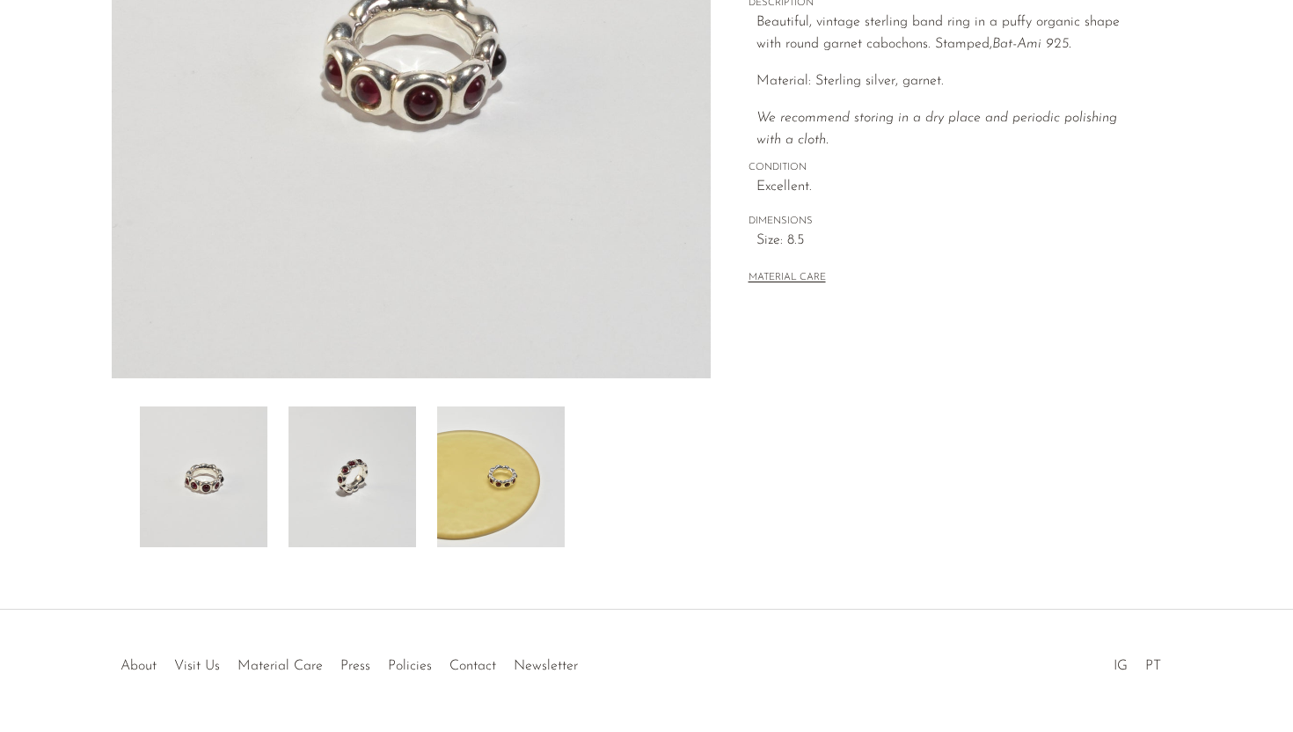
scroll to position [370, 0]
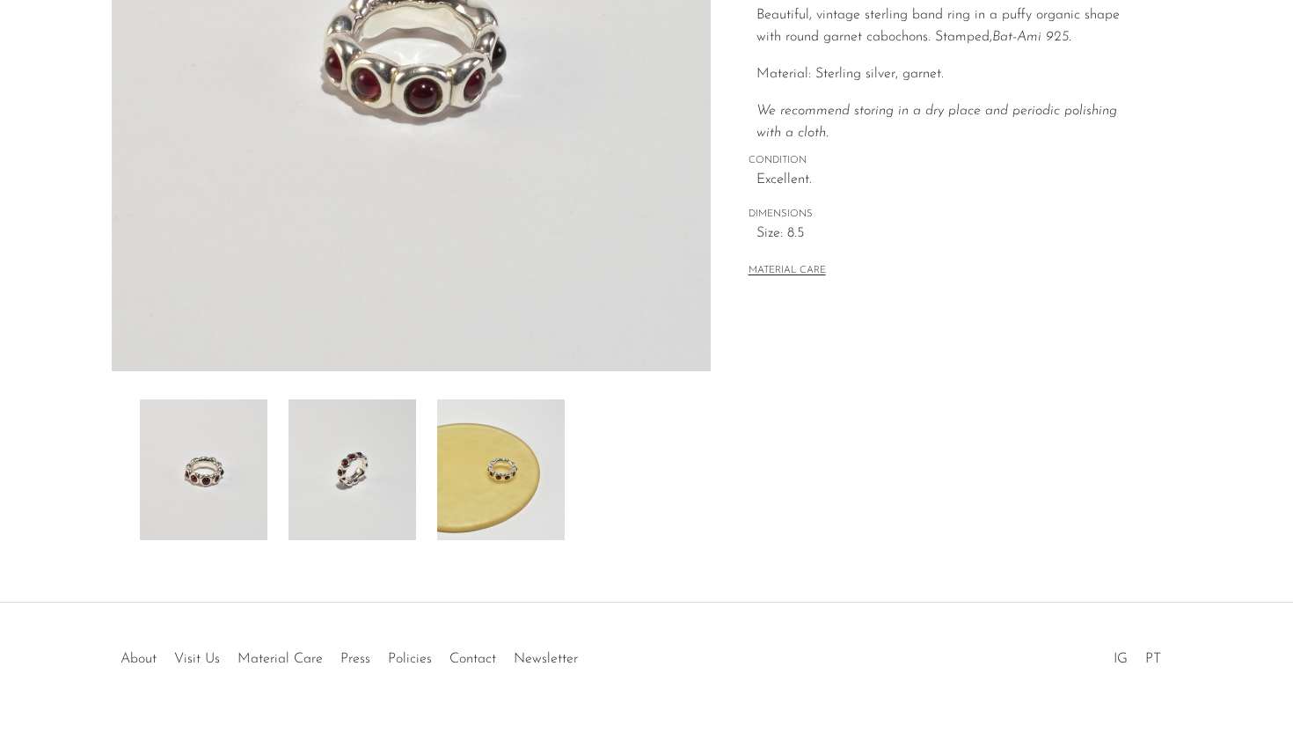
click at [367, 498] on img at bounding box center [353, 469] width 128 height 141
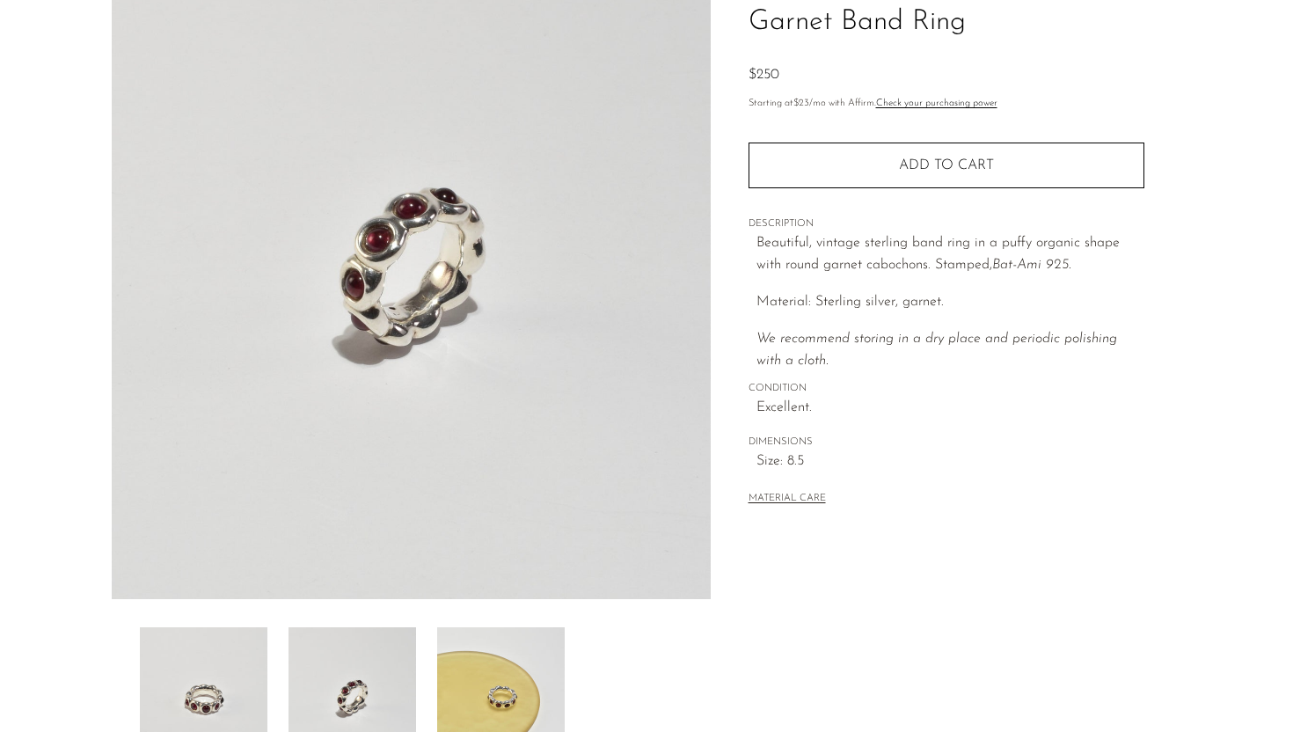
scroll to position [0, 0]
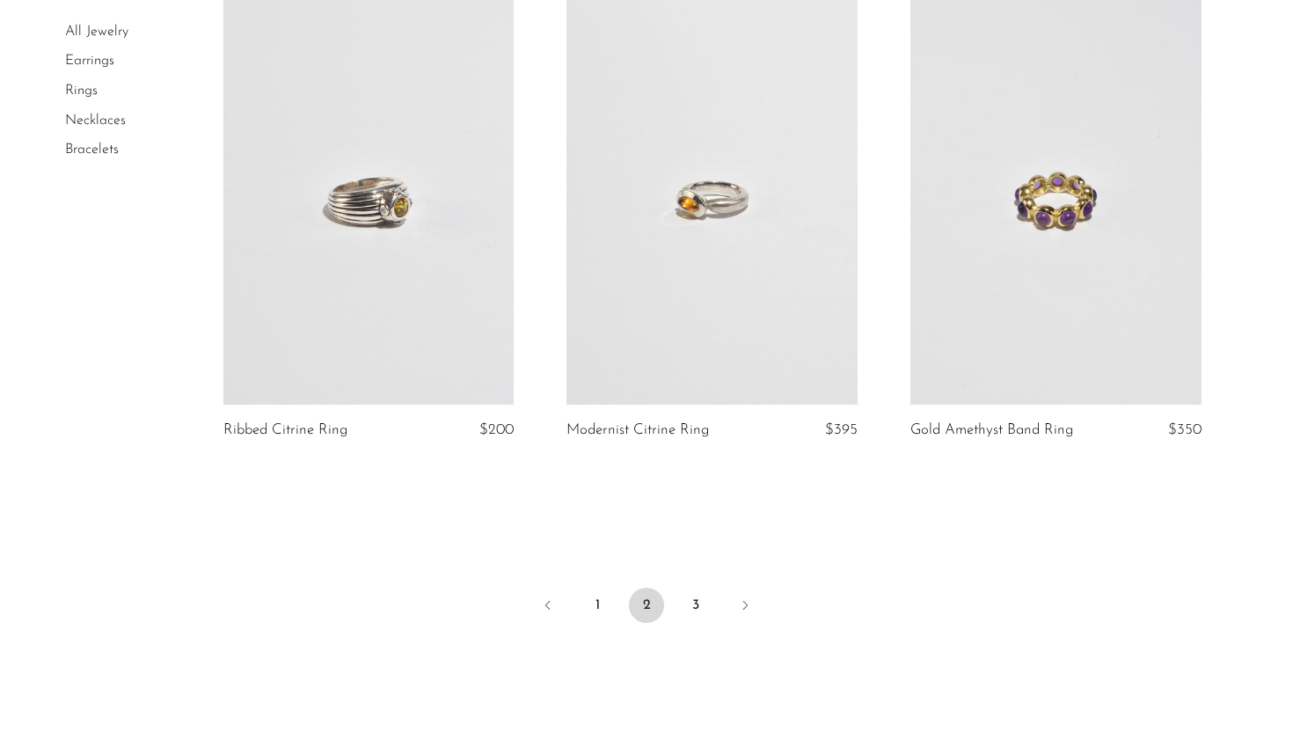
scroll to position [5039, 0]
click at [702, 585] on link "3" at bounding box center [695, 602] width 35 height 35
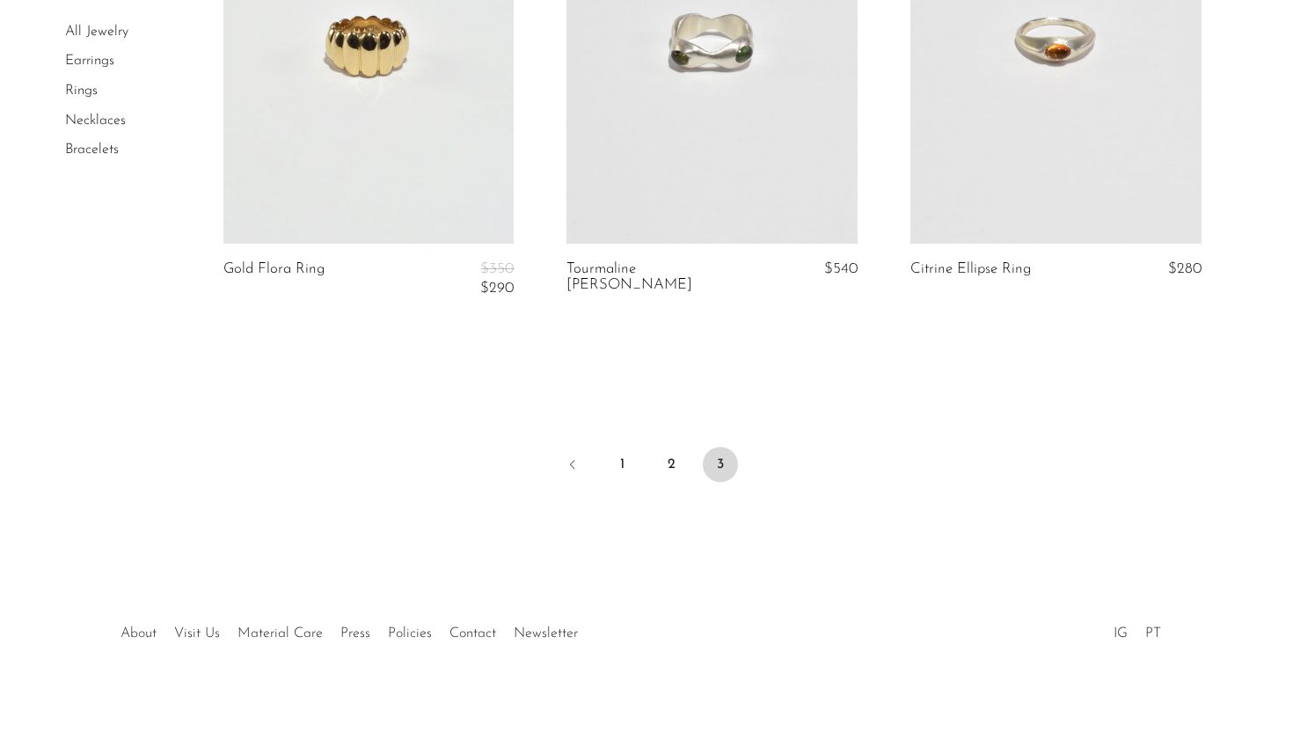
scroll to position [1837, 0]
